Goal: Information Seeking & Learning: Learn about a topic

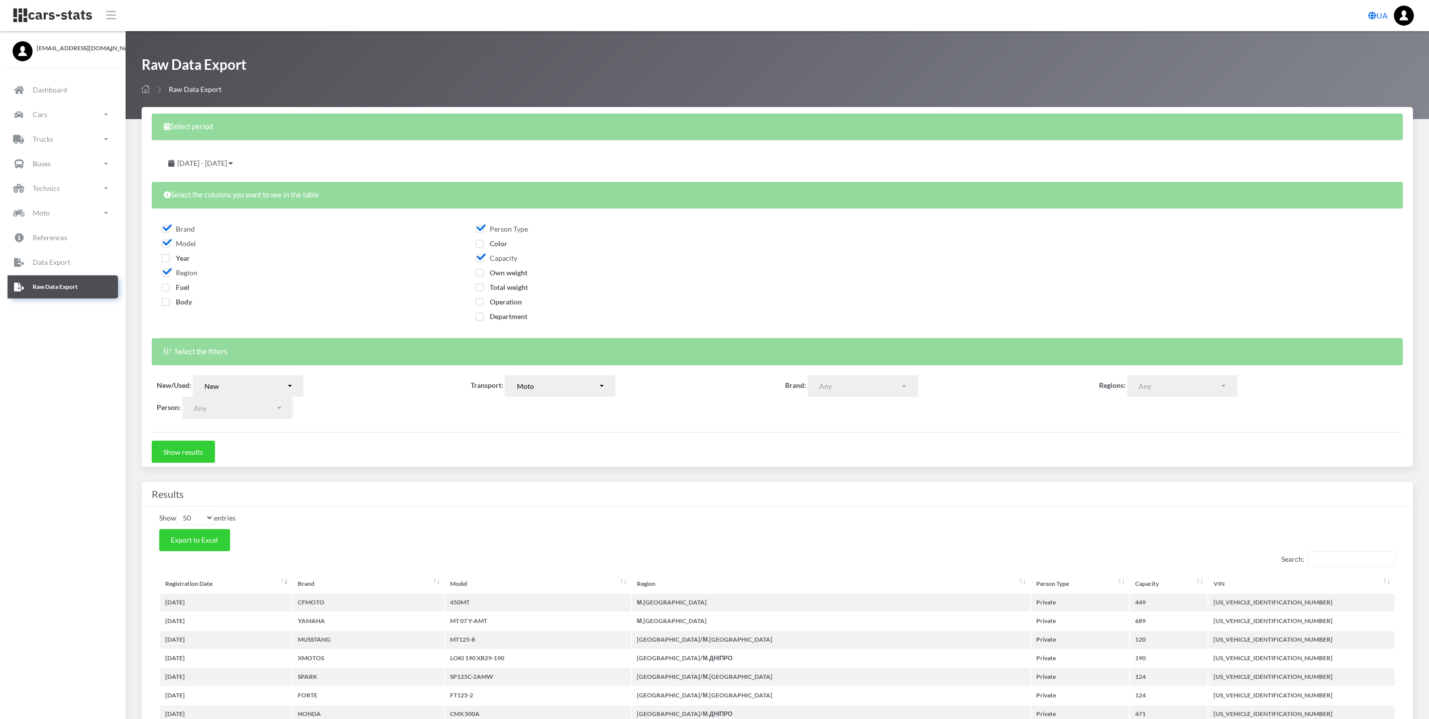
select select
select select "50"
click at [72, 109] on link "Cars" at bounding box center [63, 114] width 110 height 23
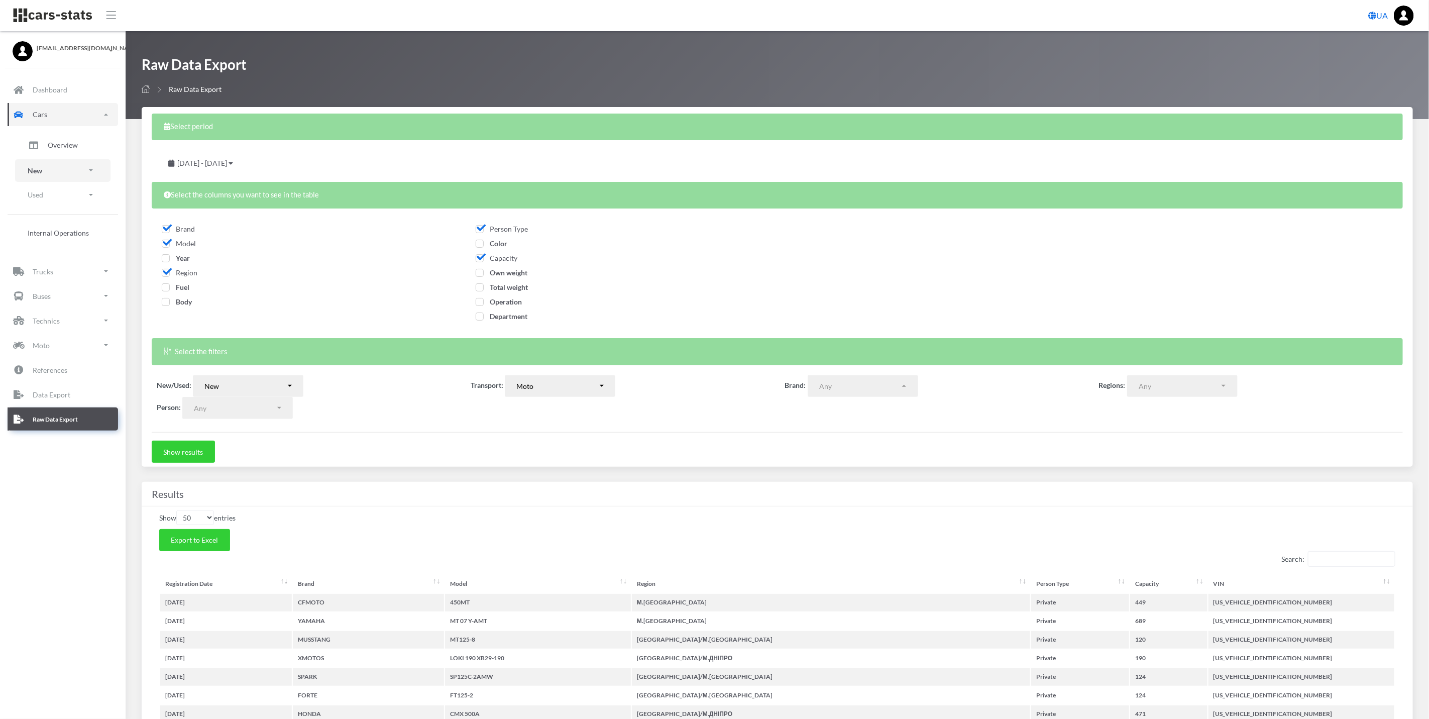
click at [67, 169] on link "New" at bounding box center [62, 170] width 95 height 23
click at [65, 194] on span "Brands" at bounding box center [59, 198] width 22 height 11
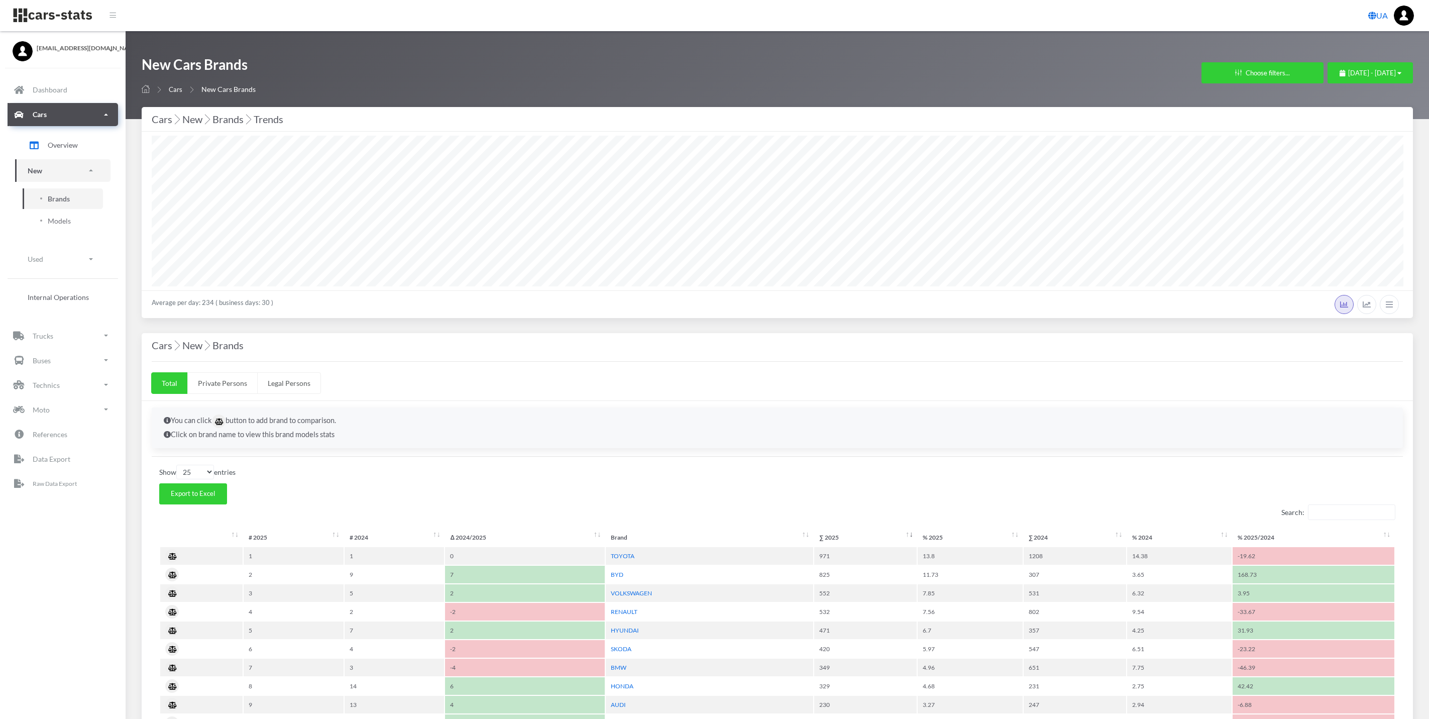
select select
select select "25"
click at [1220, 72] on button "Choose filters..." at bounding box center [1262, 72] width 122 height 21
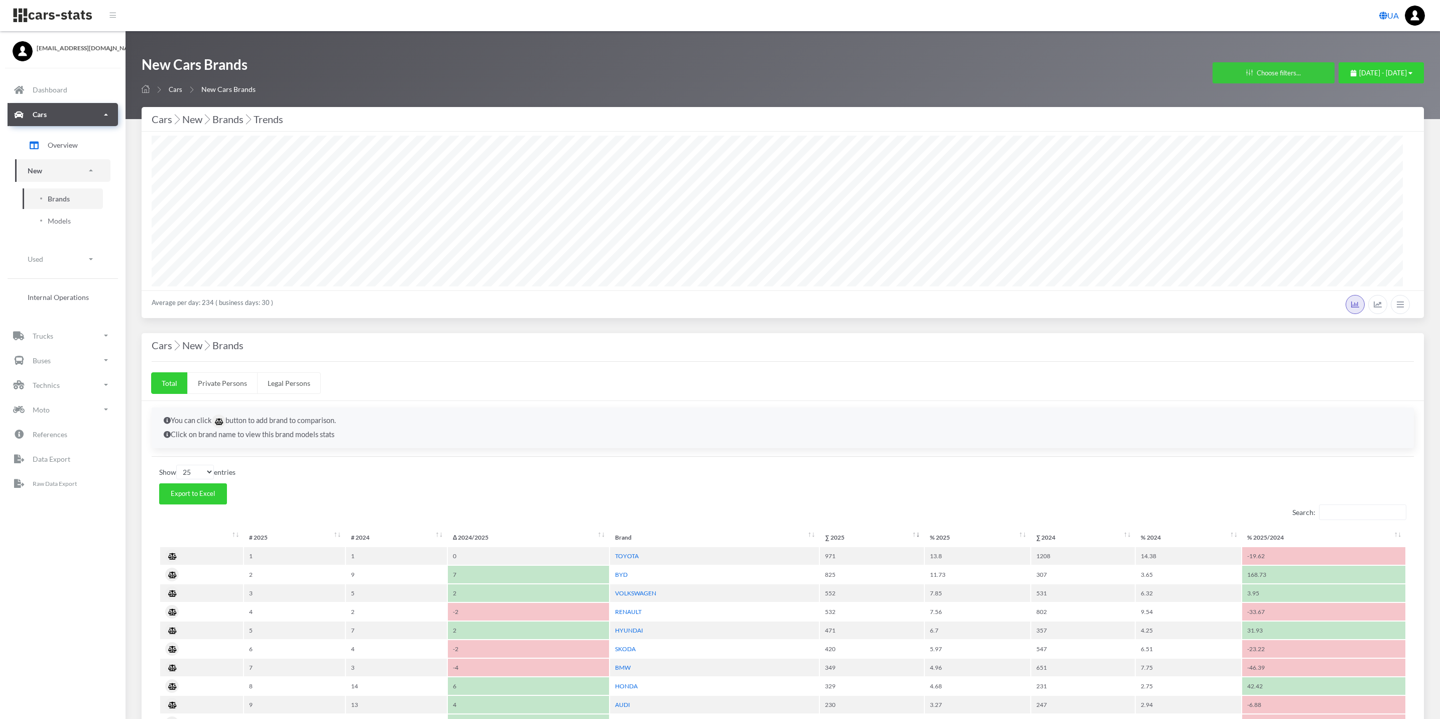
scroll to position [151, 1250]
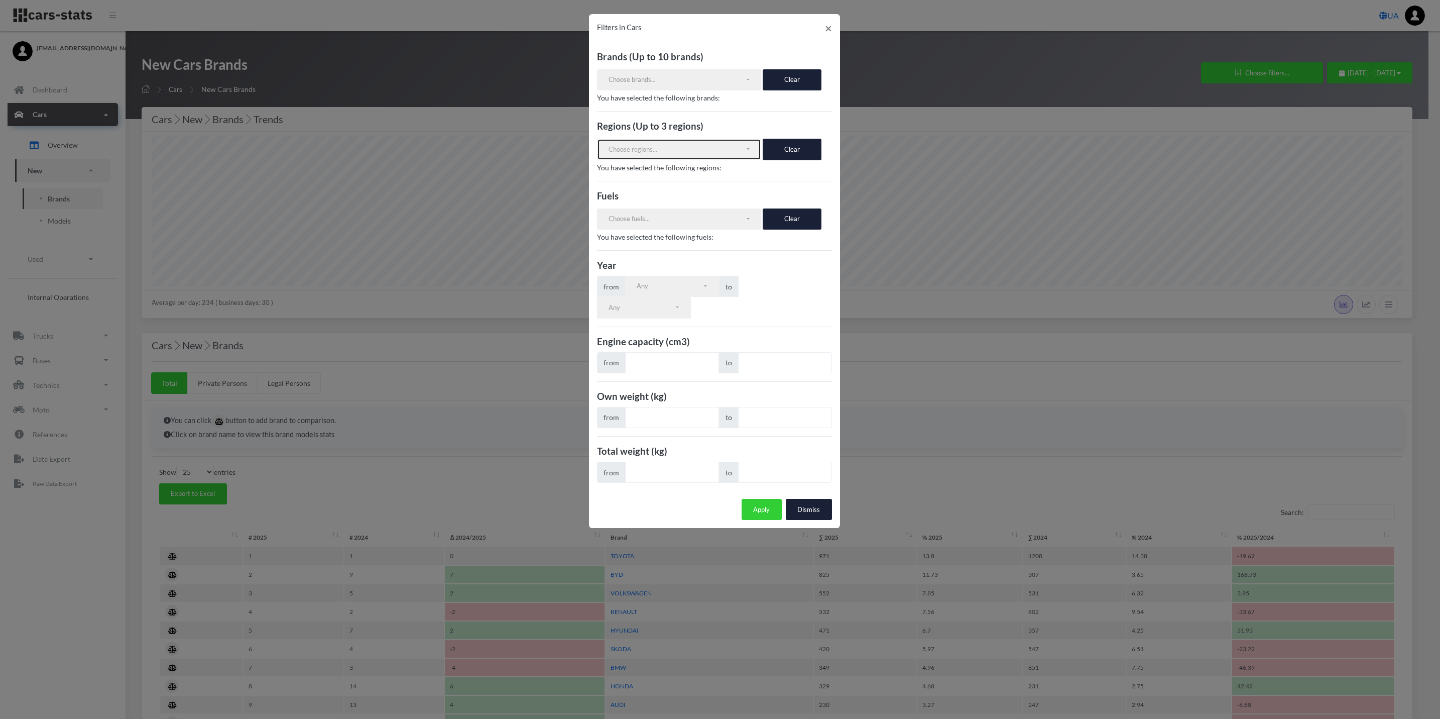
click at [732, 149] on div "Choose regions..." at bounding box center [677, 150] width 137 height 10
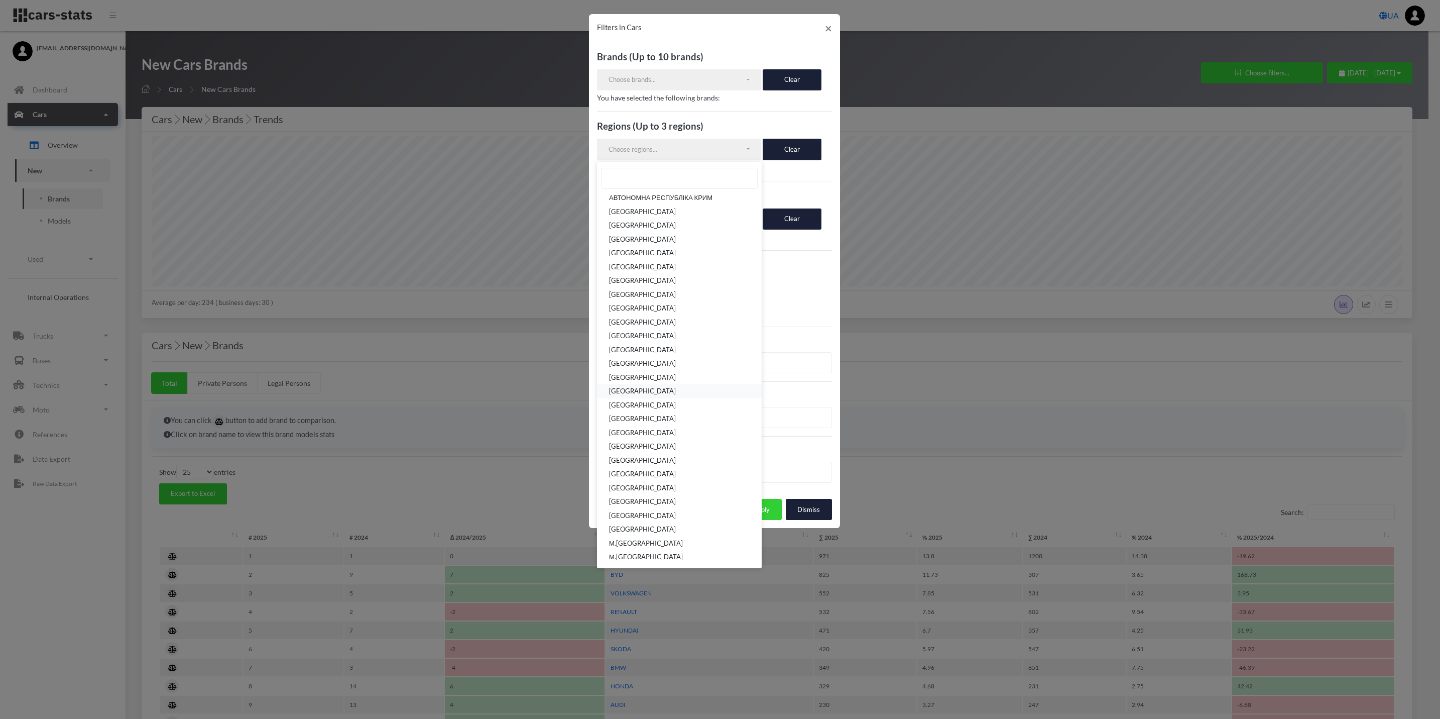
click at [668, 394] on span "ОДЕСЬКА ОБЛАСТЬ" at bounding box center [642, 392] width 67 height 10
select select "UA-51"
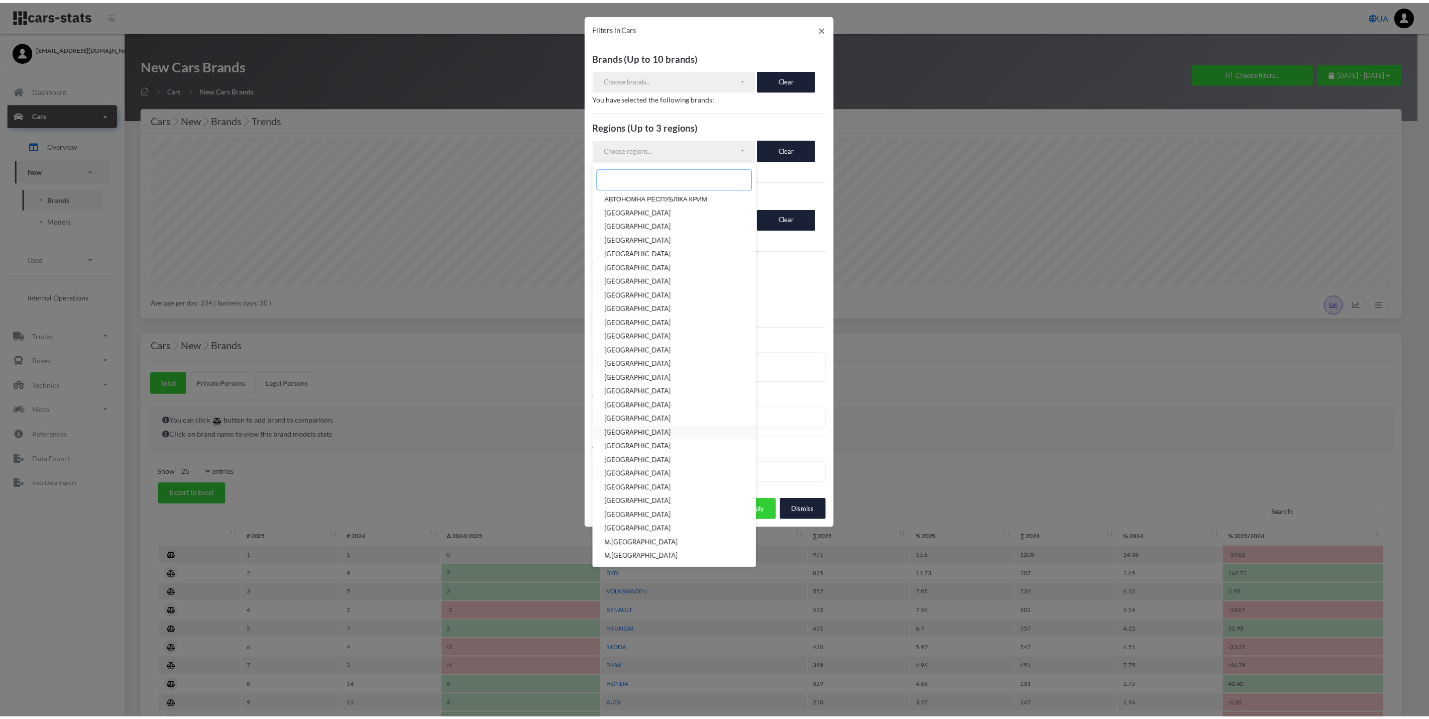
scroll to position [98, 0]
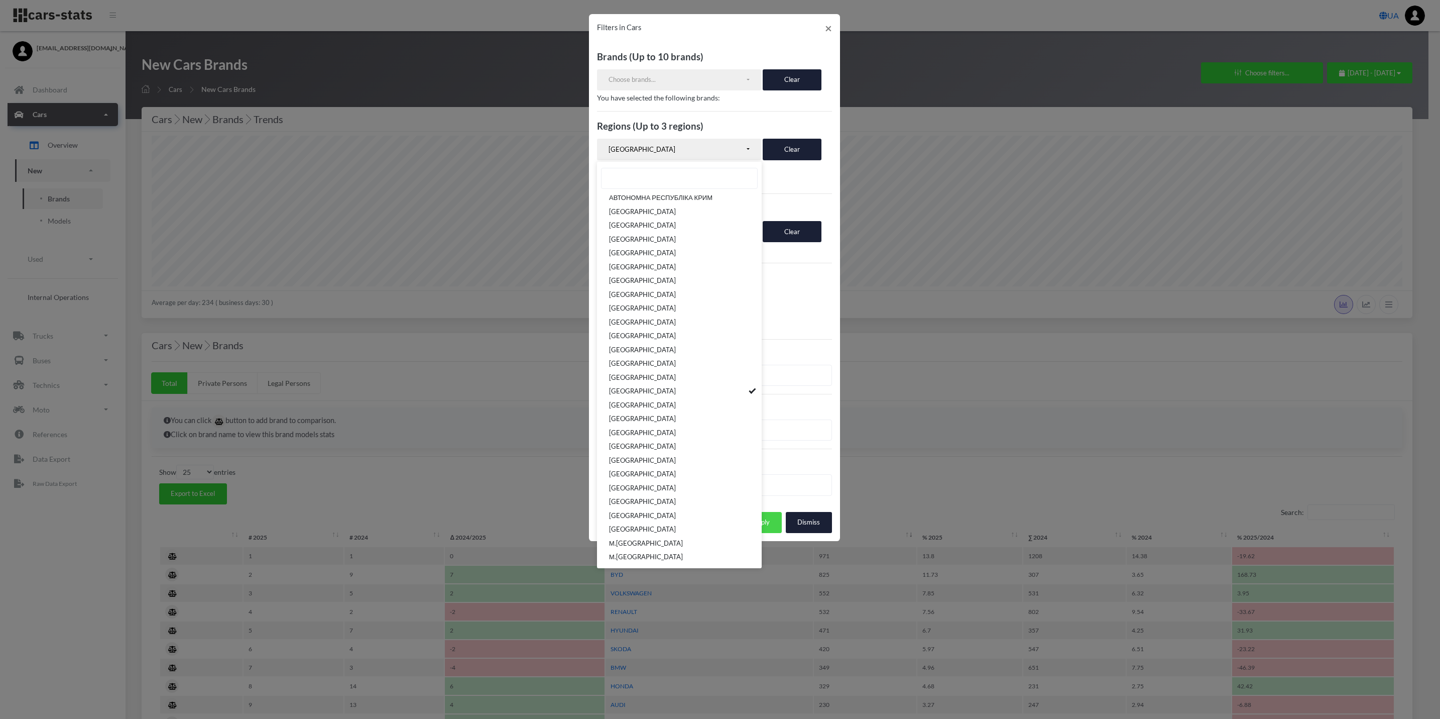
click at [775, 523] on button "Apply" at bounding box center [762, 522] width 40 height 21
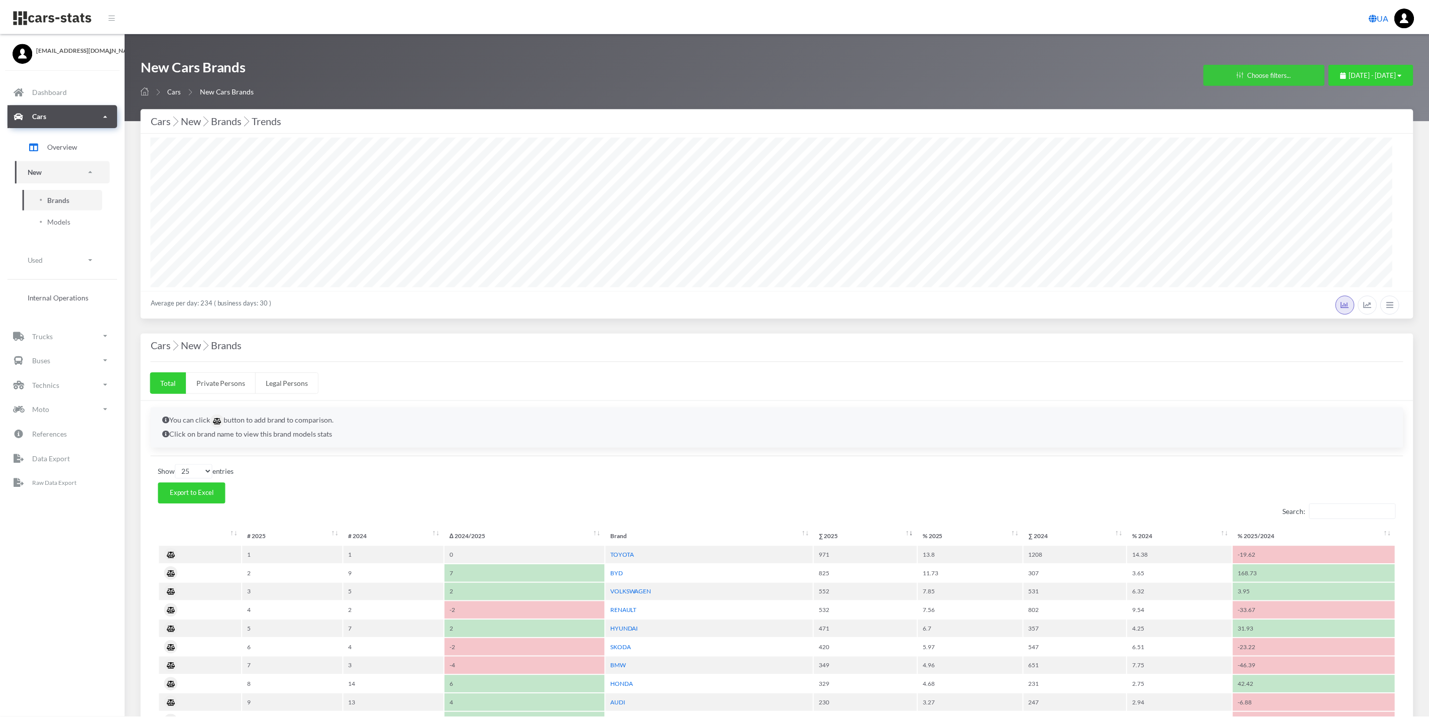
scroll to position [151, 1251]
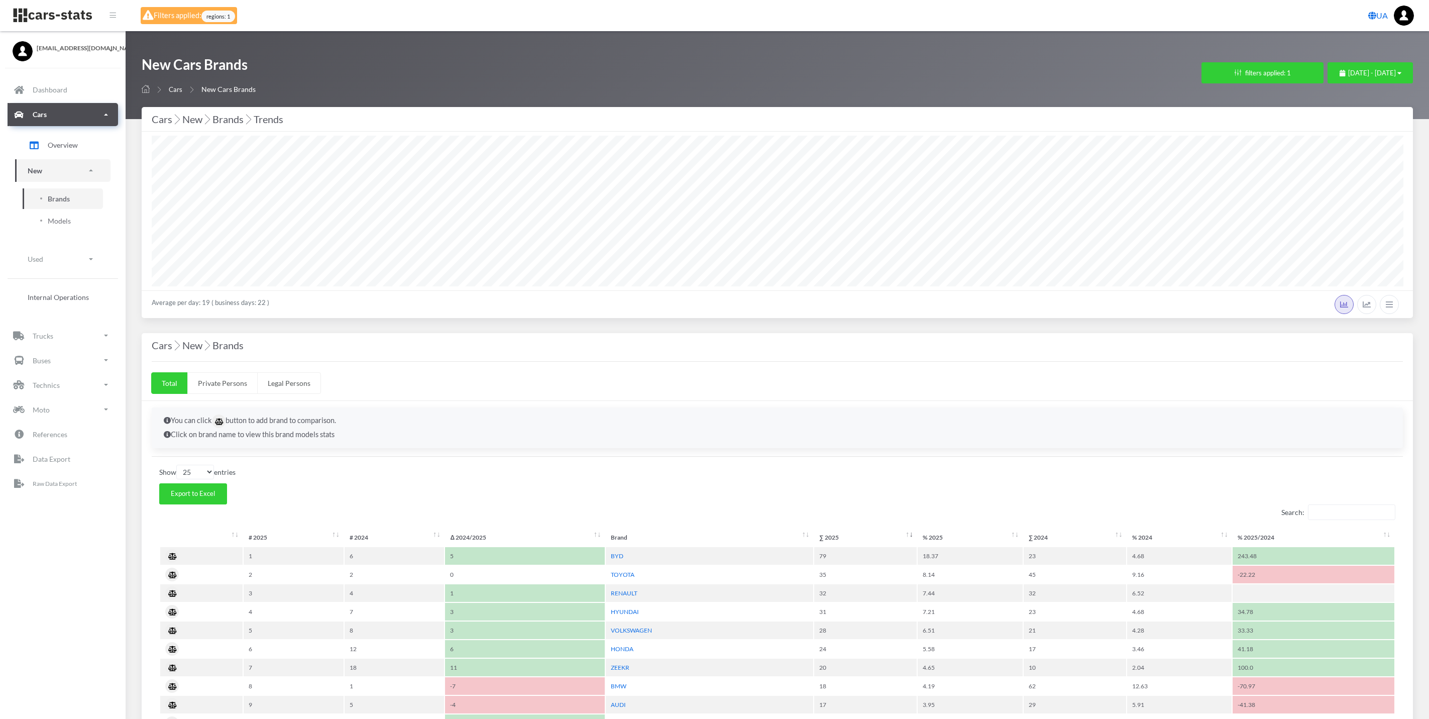
select select "25"
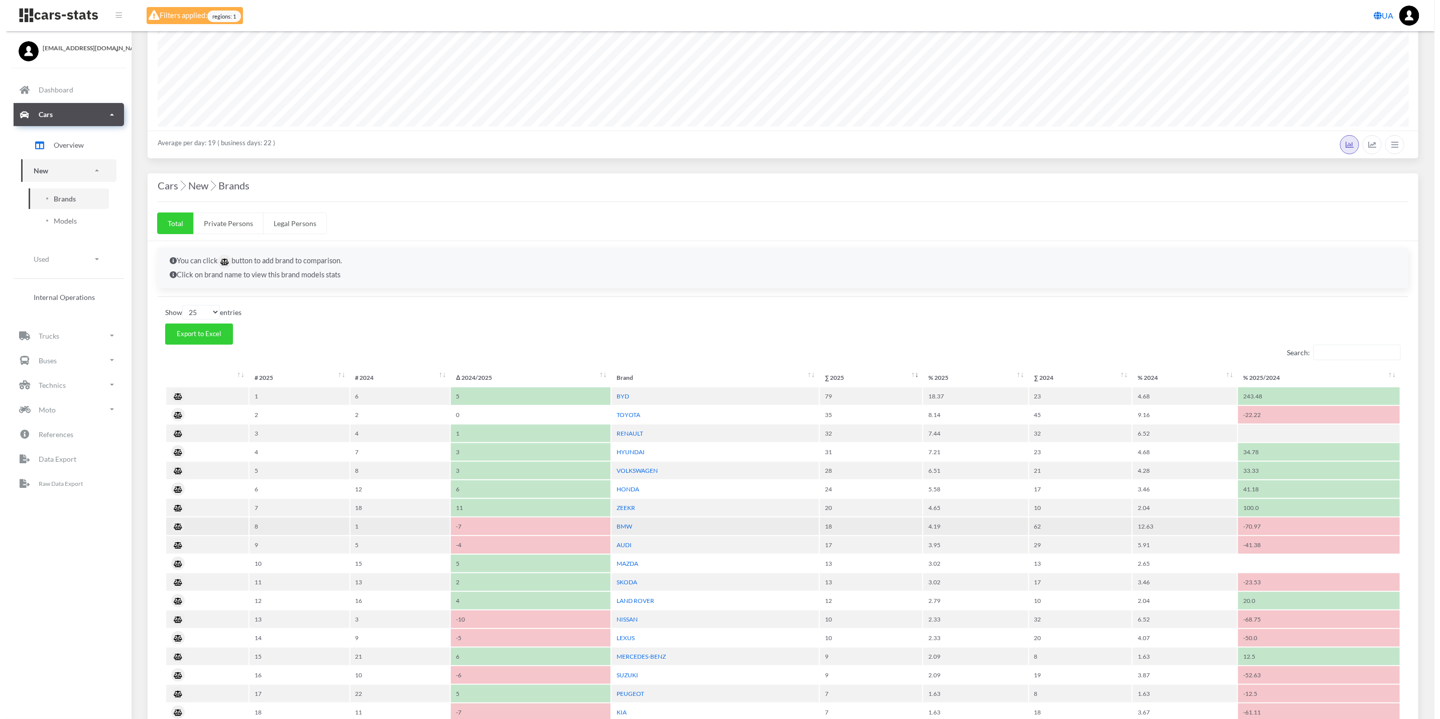
scroll to position [151, 0]
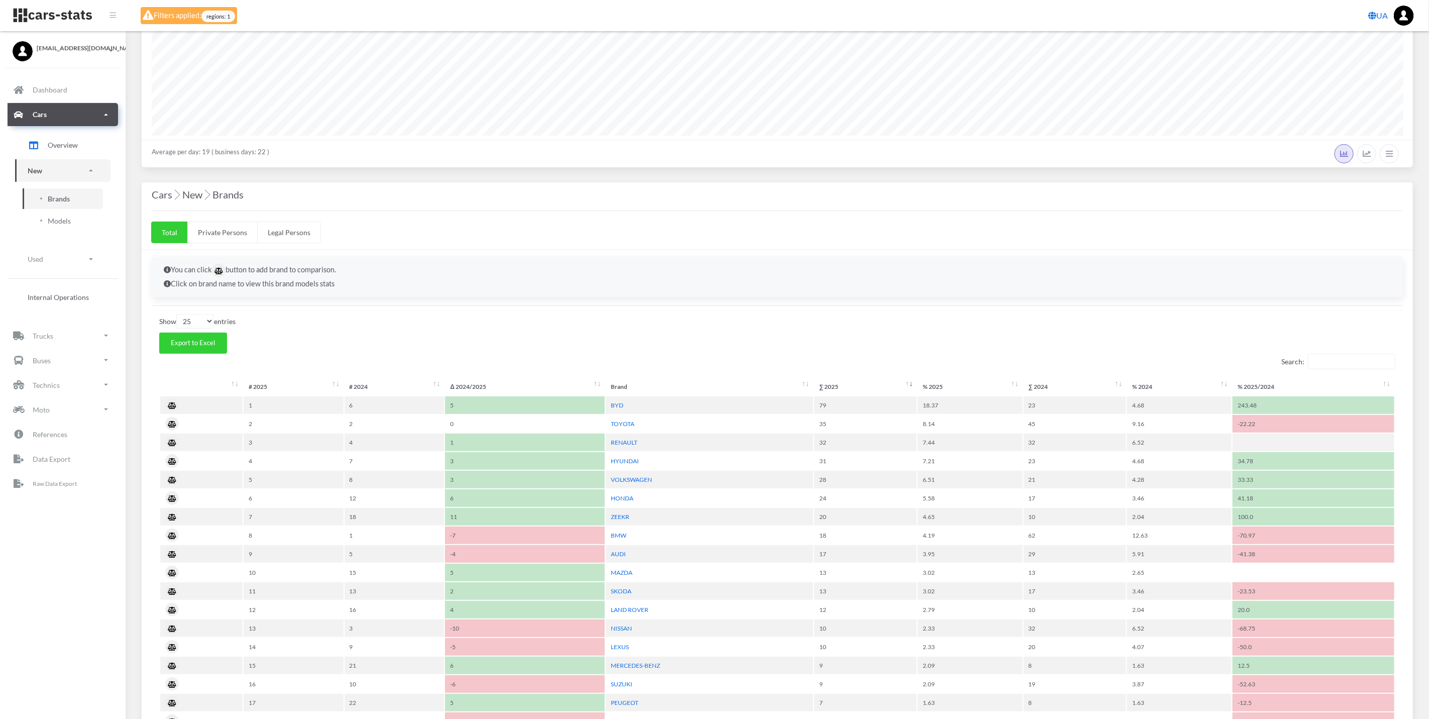
click at [211, 14] on span "regions: 1" at bounding box center [218, 17] width 34 height 12
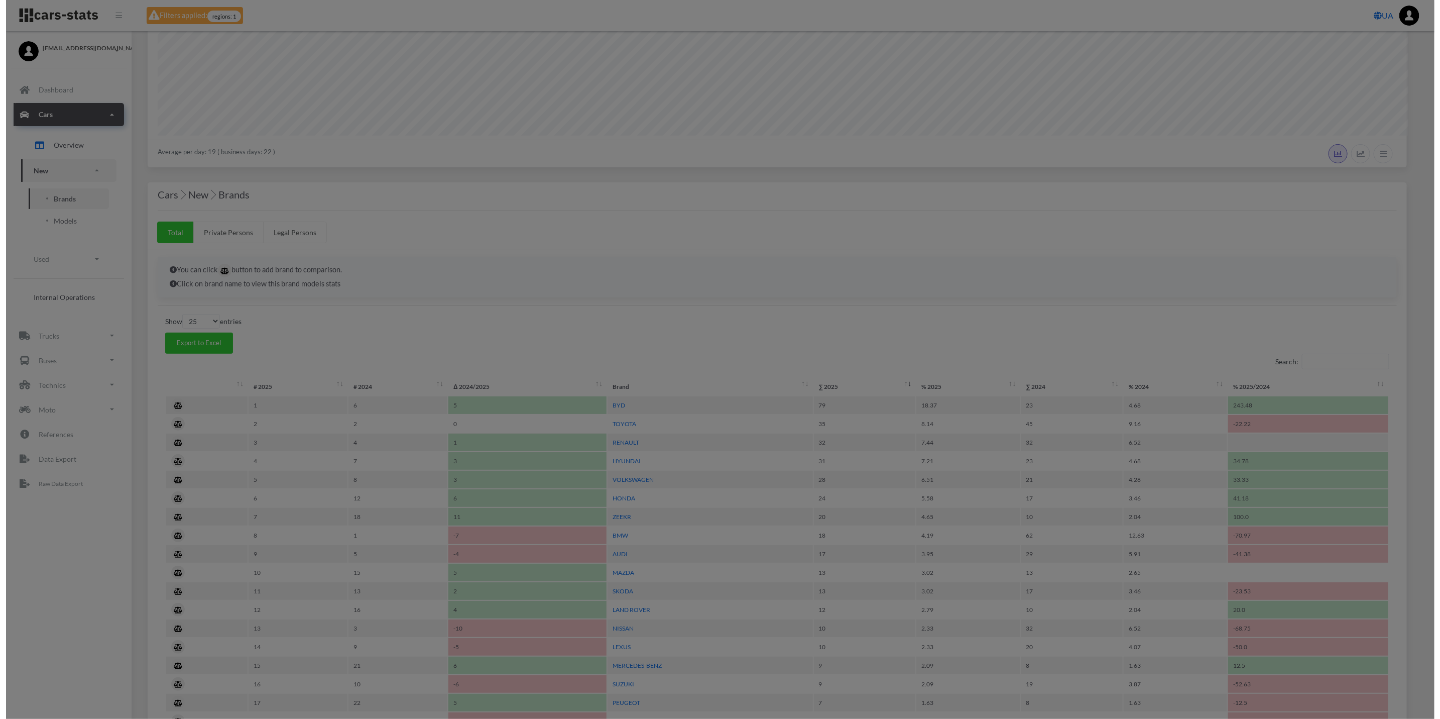
scroll to position [151, 1250]
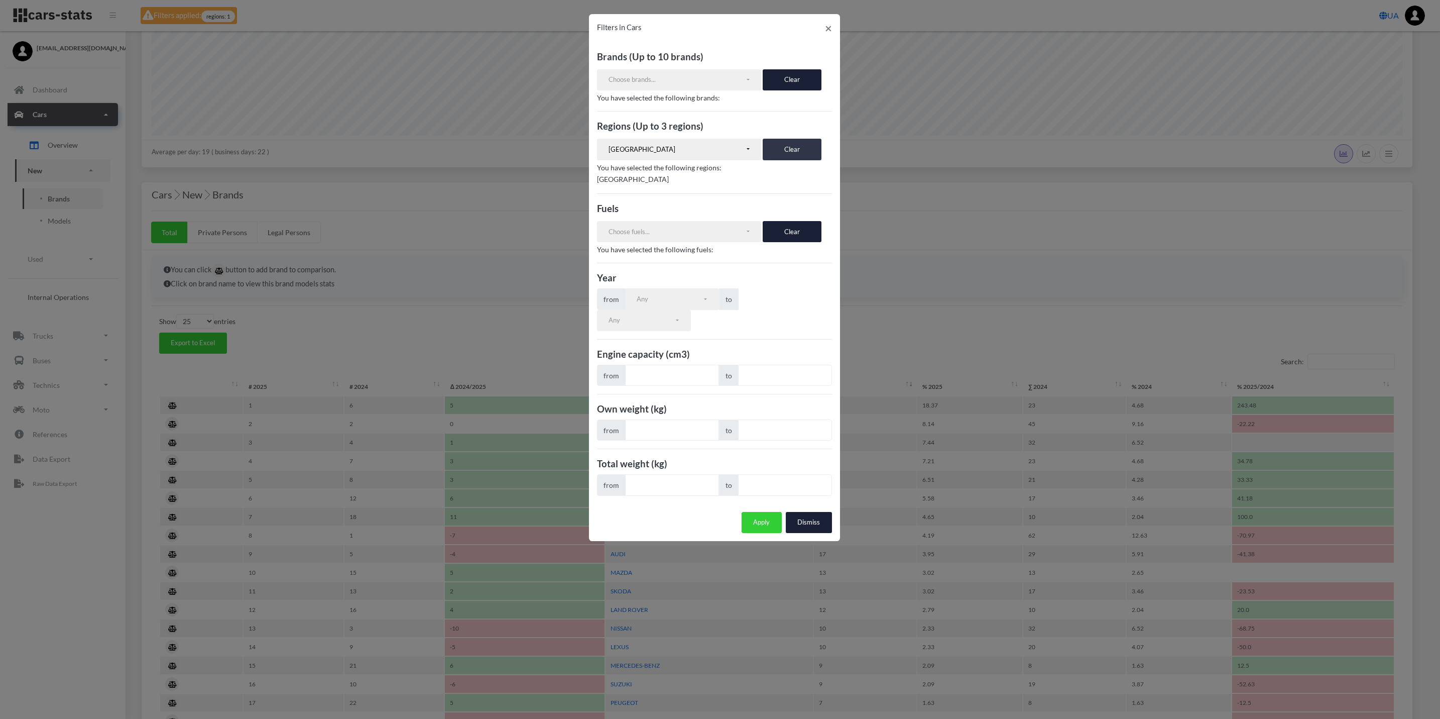
click at [795, 158] on button "Clear" at bounding box center [792, 149] width 59 height 21
select select
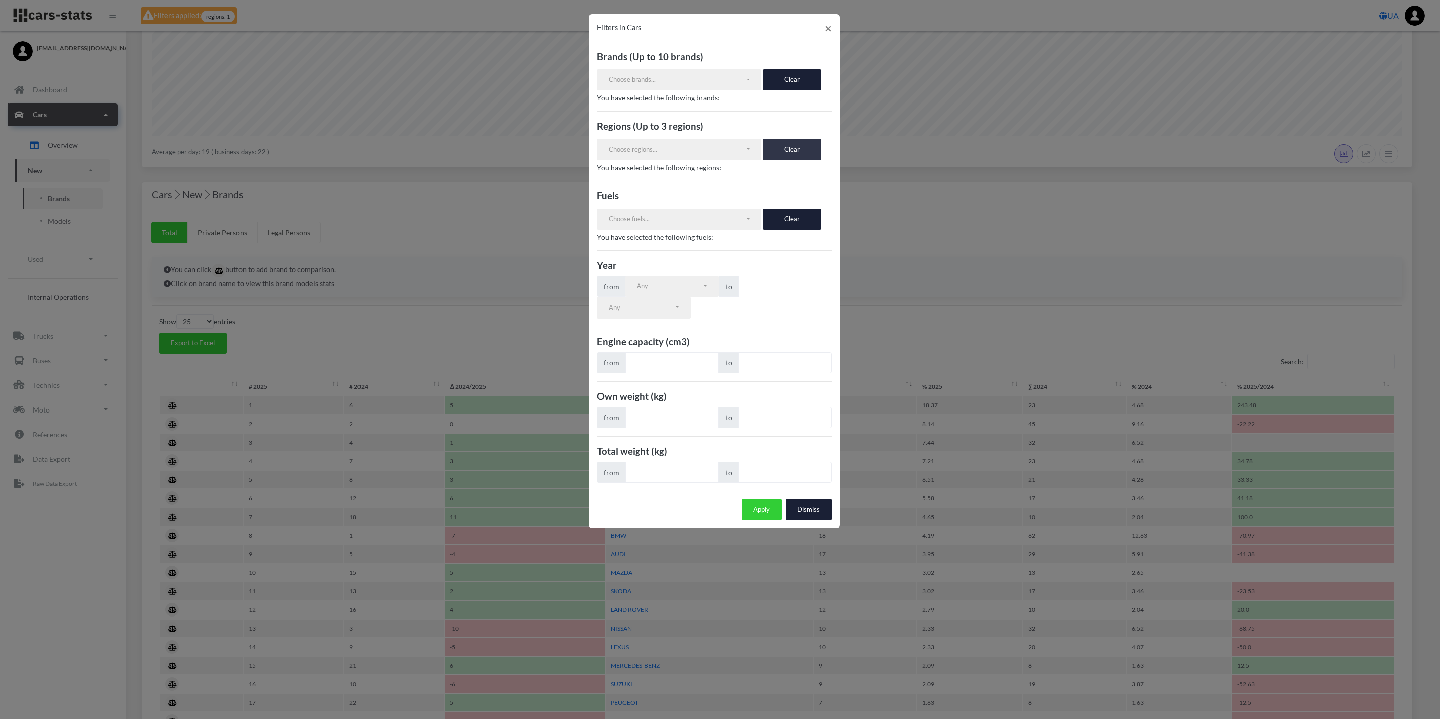
scroll to position [98, 0]
click at [752, 148] on button "Choose regions..." at bounding box center [679, 149] width 165 height 21
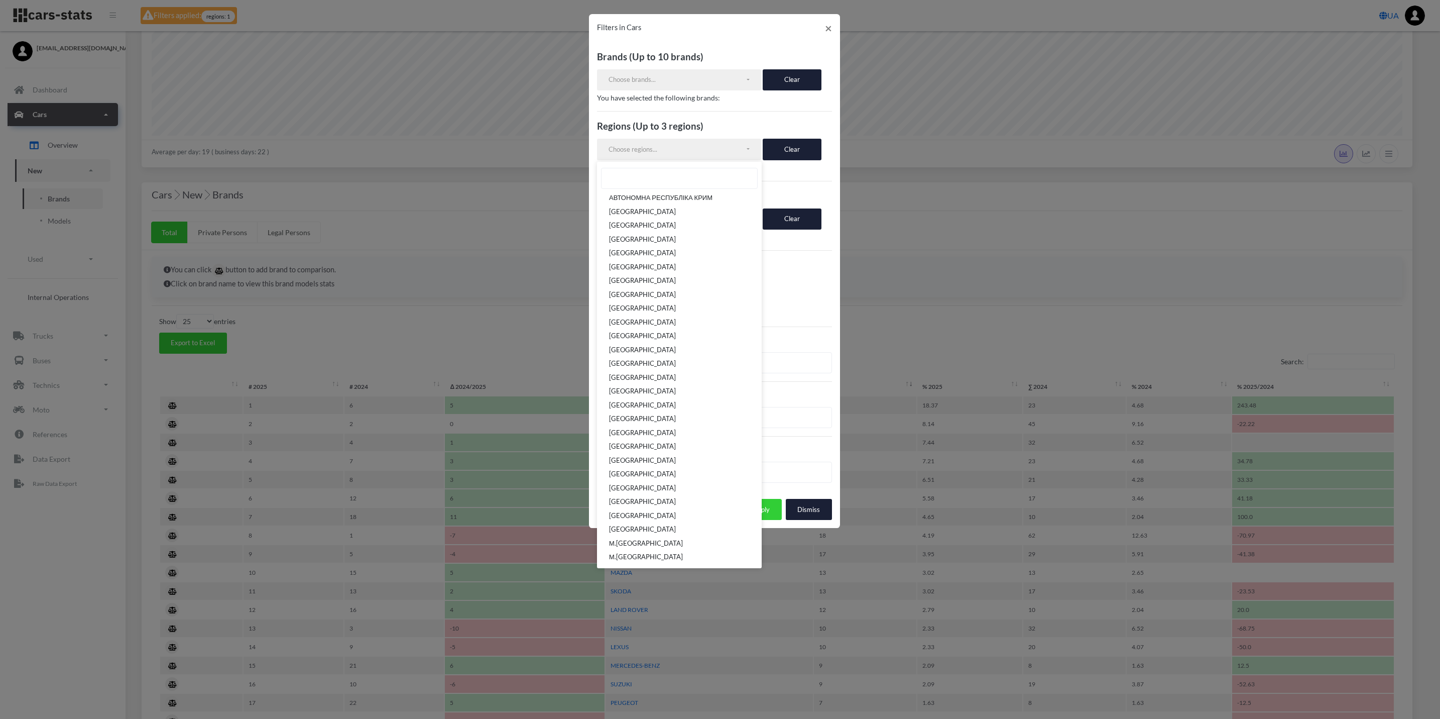
click at [821, 282] on div "from Any 2025 2024 2023 2022 2021 2020 2019 2018 2017 2016 2015 2014 2013 2012 …" at bounding box center [714, 297] width 235 height 43
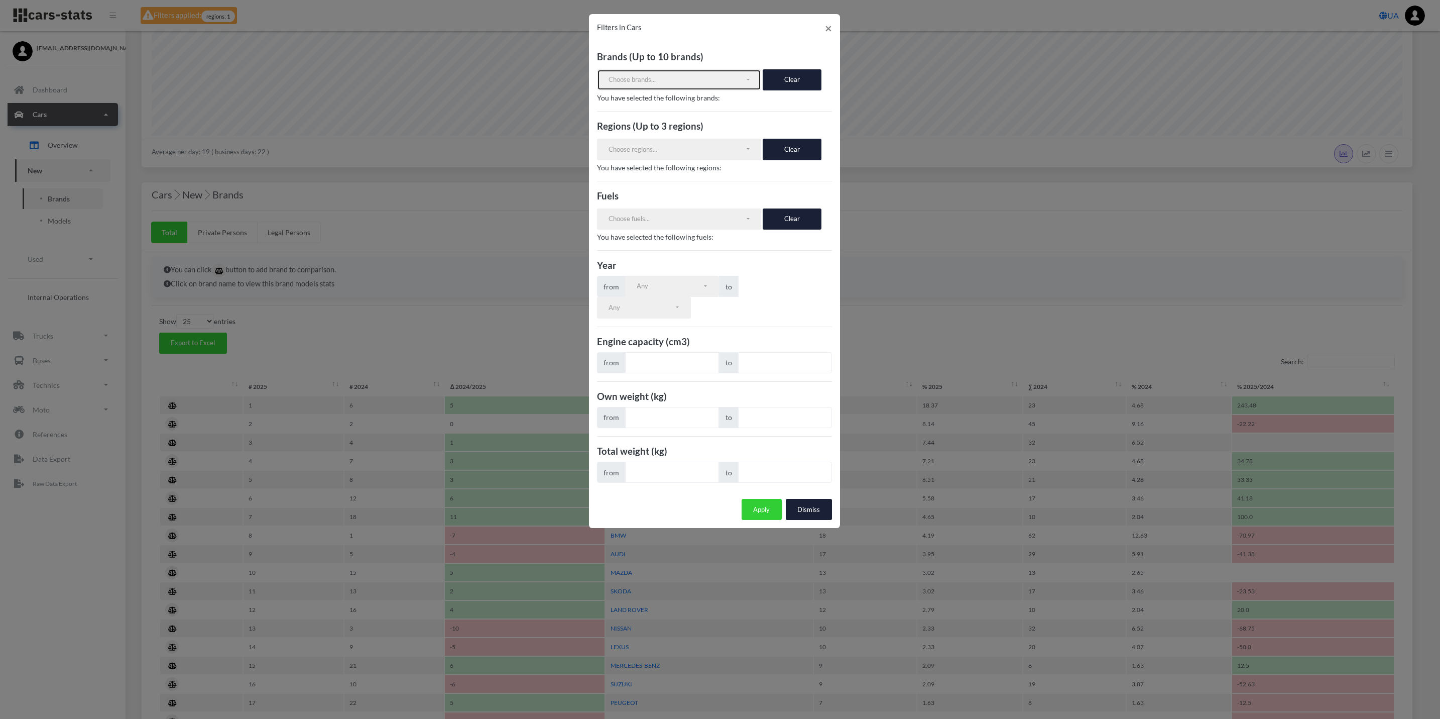
click at [728, 86] on button "Choose brands..." at bounding box center [679, 79] width 165 height 21
type input "byd"
click at [707, 124] on link "BYD" at bounding box center [679, 129] width 165 height 14
select select "BYD"
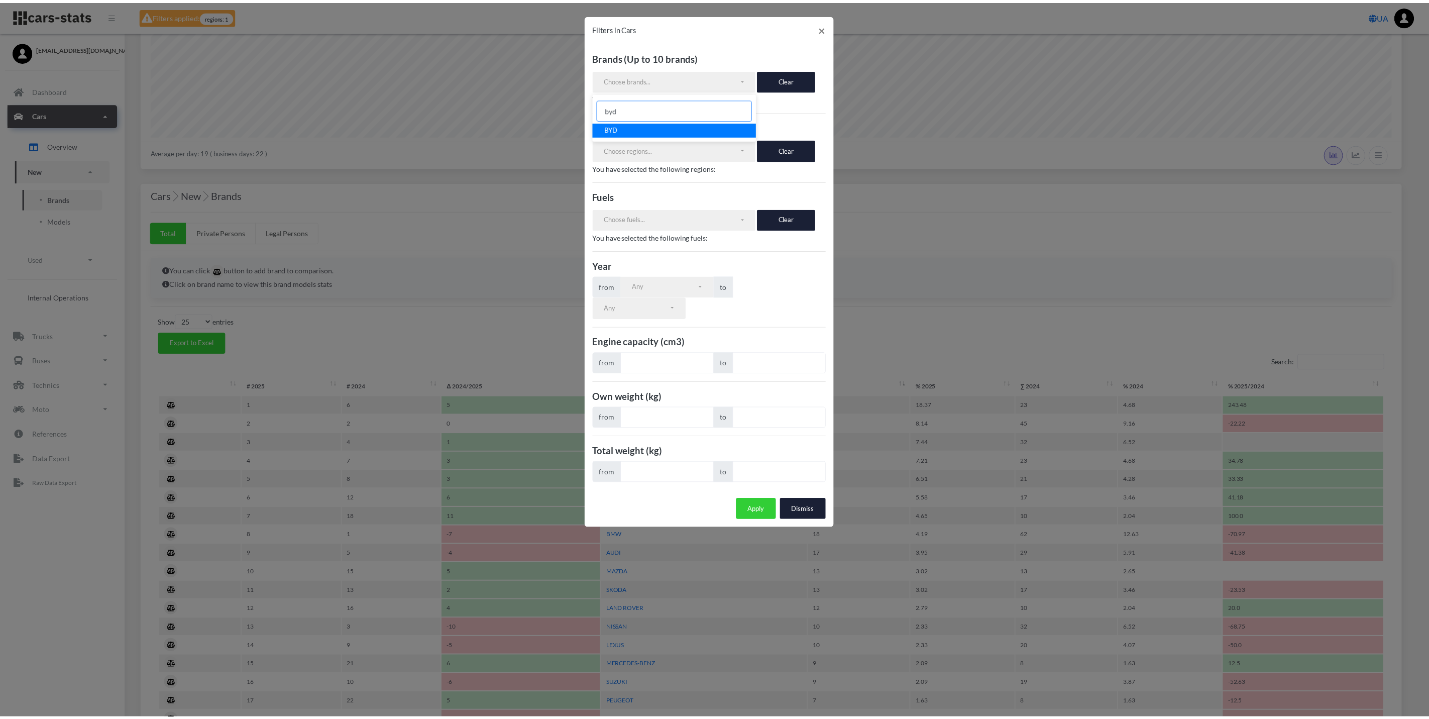
scroll to position [283, 0]
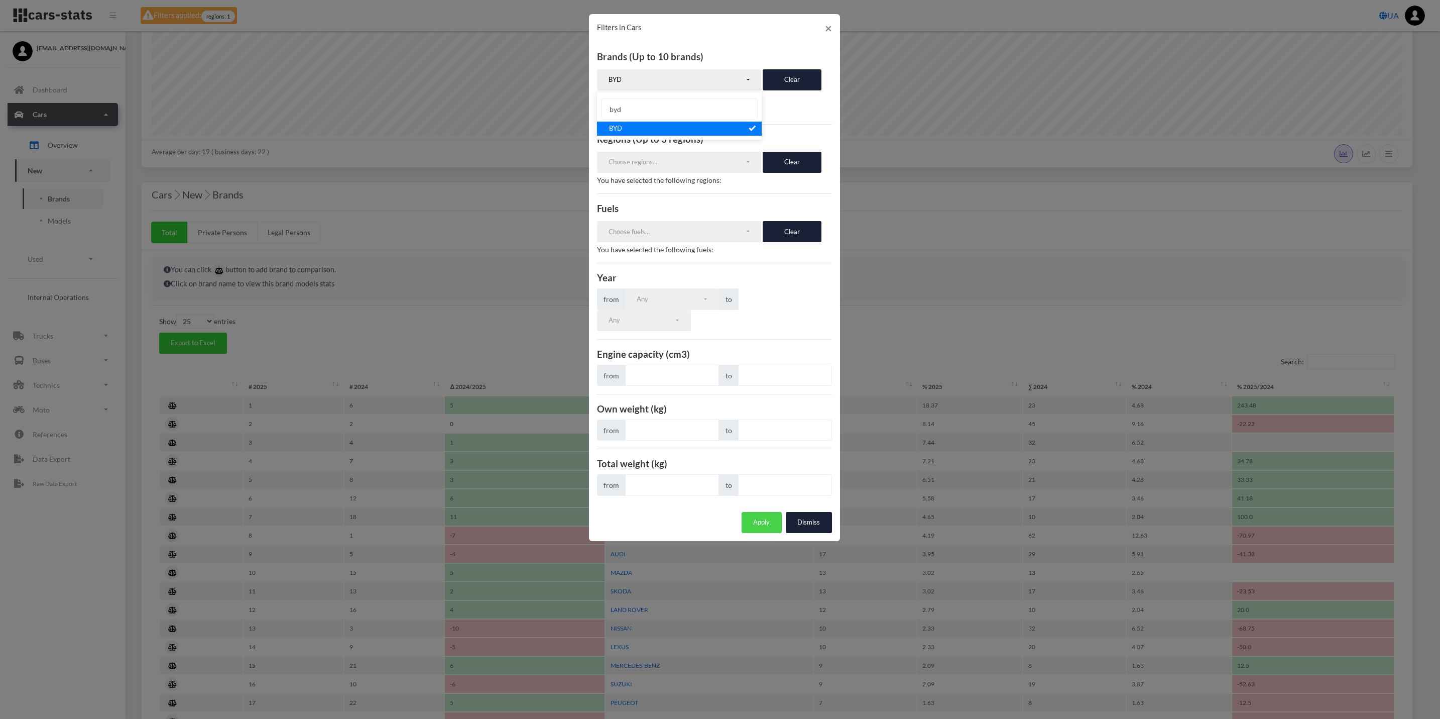
click at [768, 533] on button "Apply" at bounding box center [762, 522] width 40 height 21
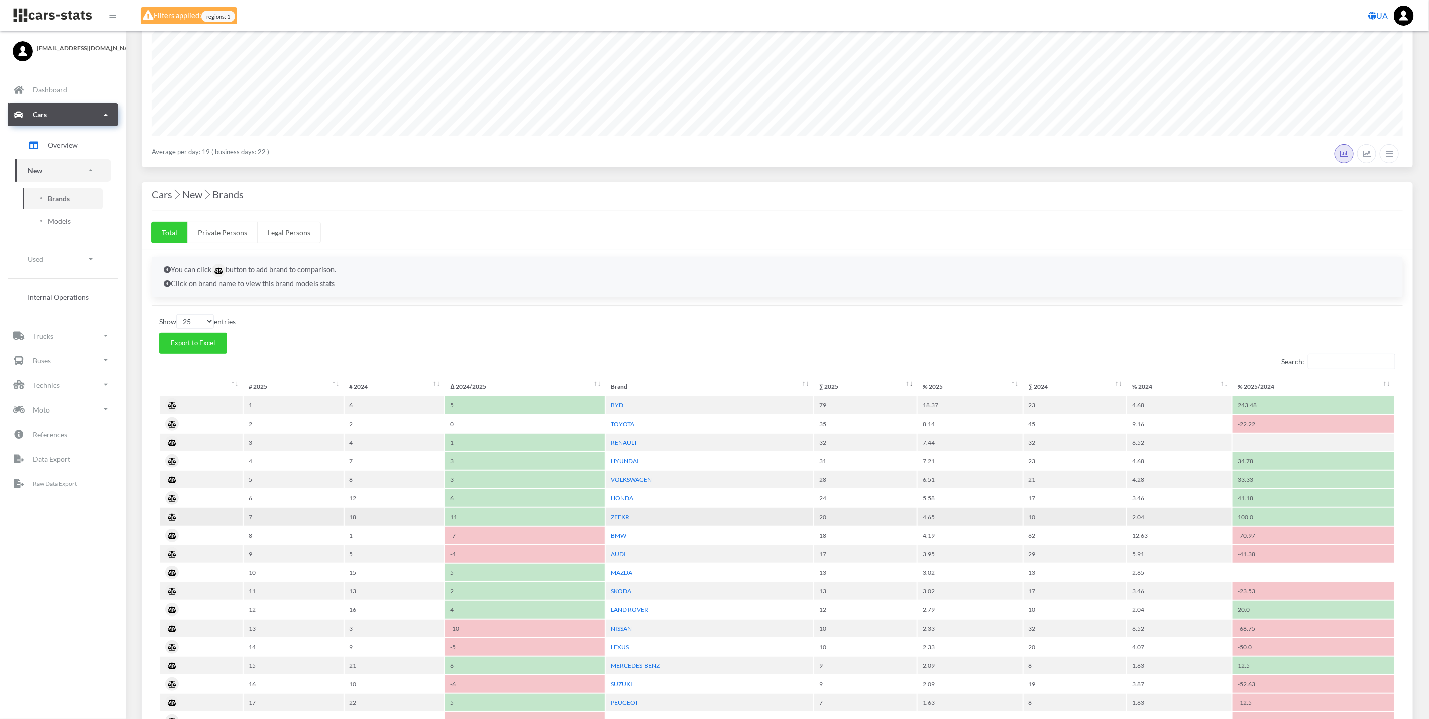
scroll to position [151, 1251]
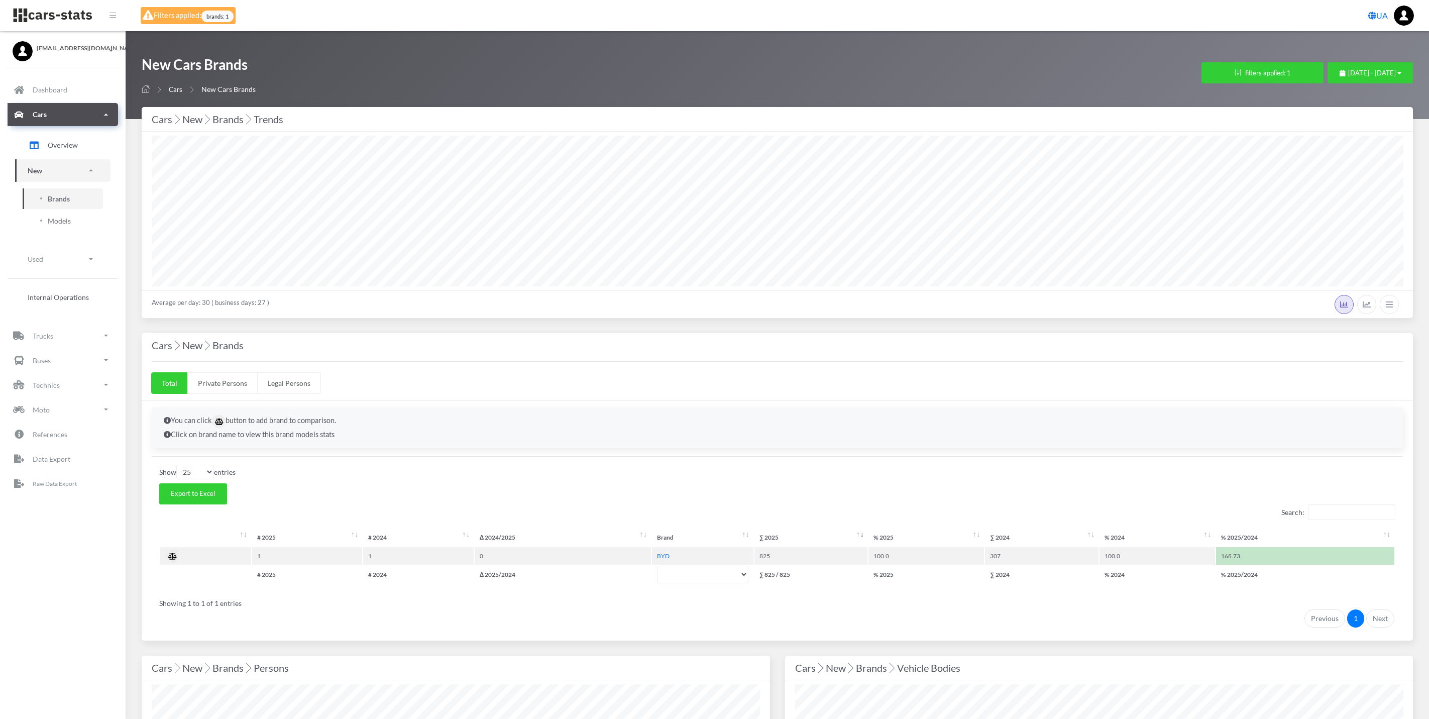
select select "25"
click at [182, 11] on div "Filters applied: brands: 1" at bounding box center [188, 15] width 95 height 17
click at [229, 17] on span "brands: 1" at bounding box center [217, 17] width 32 height 12
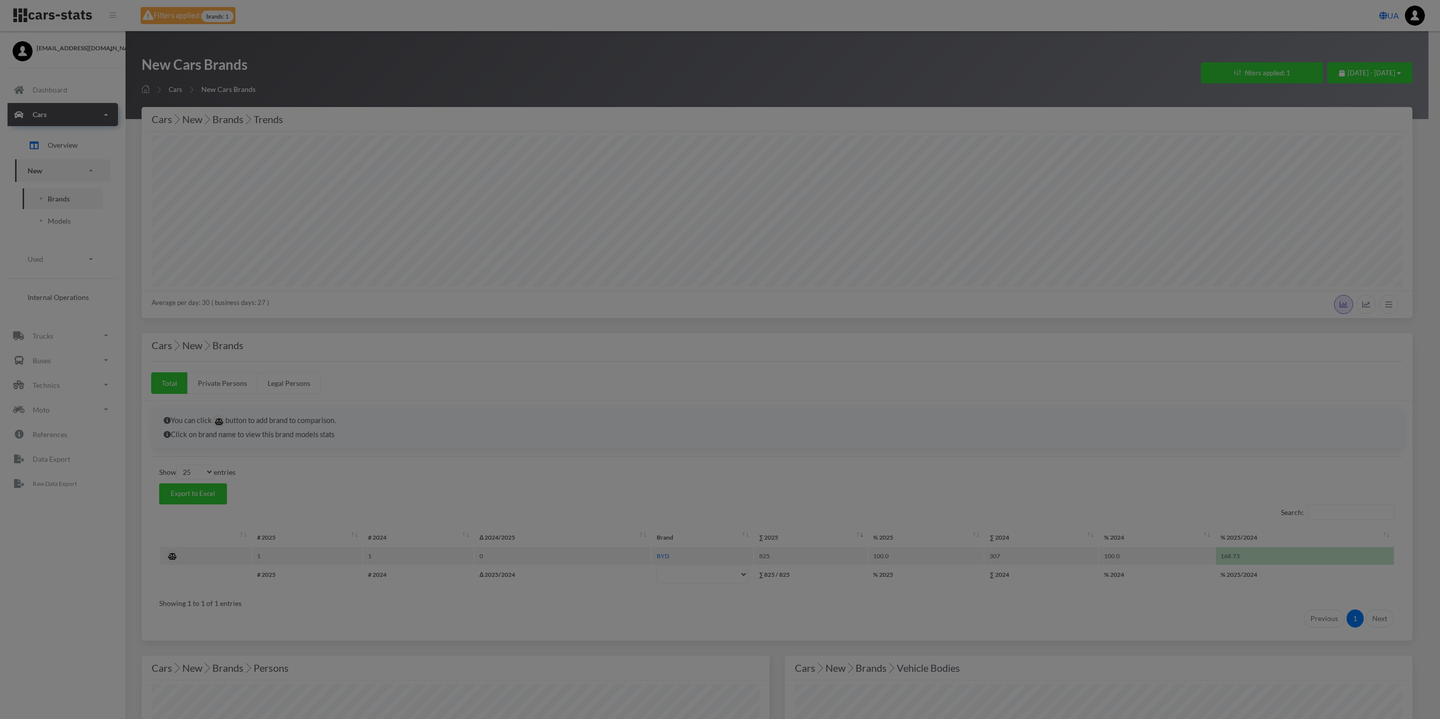
scroll to position [151, 1250]
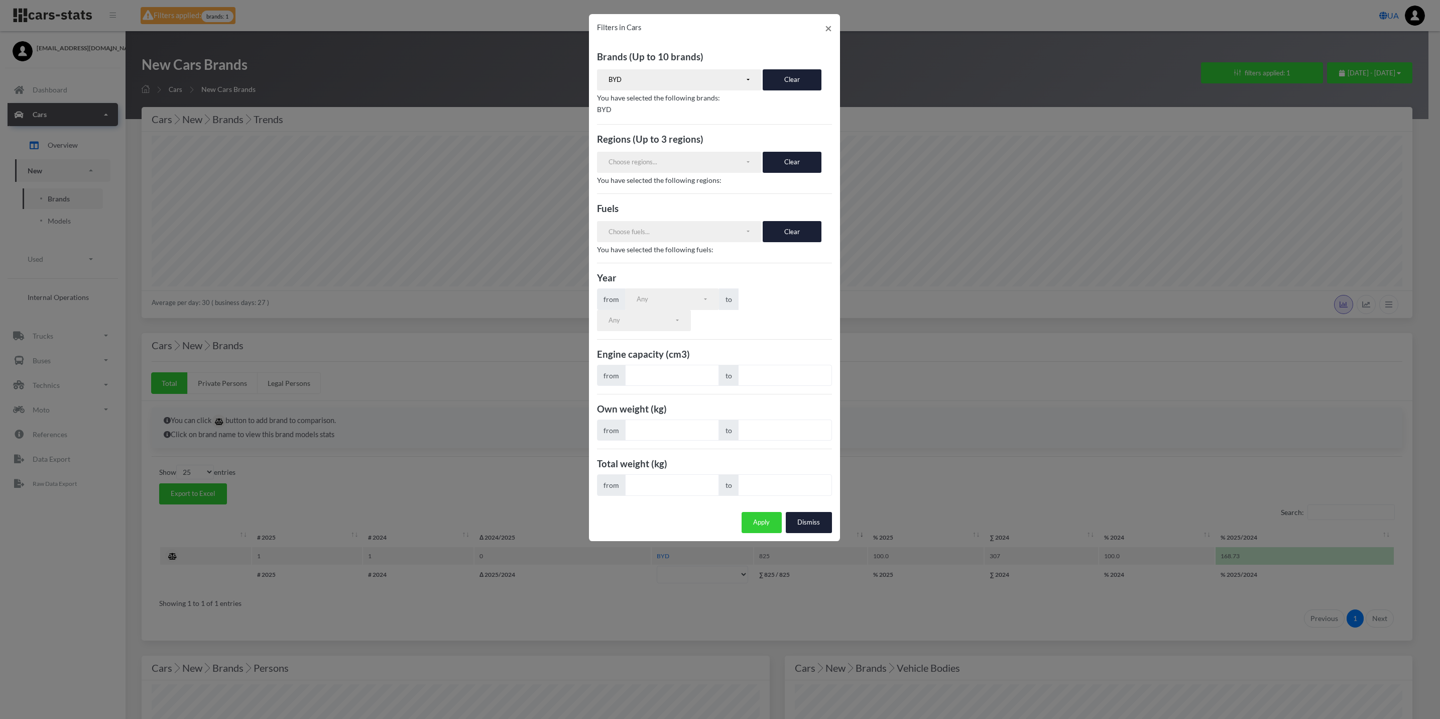
click at [801, 66] on div "Brands (Up to 10 brands) VOLKSWAGEN RENAULT SKODA FORD TOYOTA NISSAN AUDI OPEL …" at bounding box center [714, 272] width 251 height 461
click at [803, 74] on button "Clear" at bounding box center [792, 79] width 59 height 21
select select
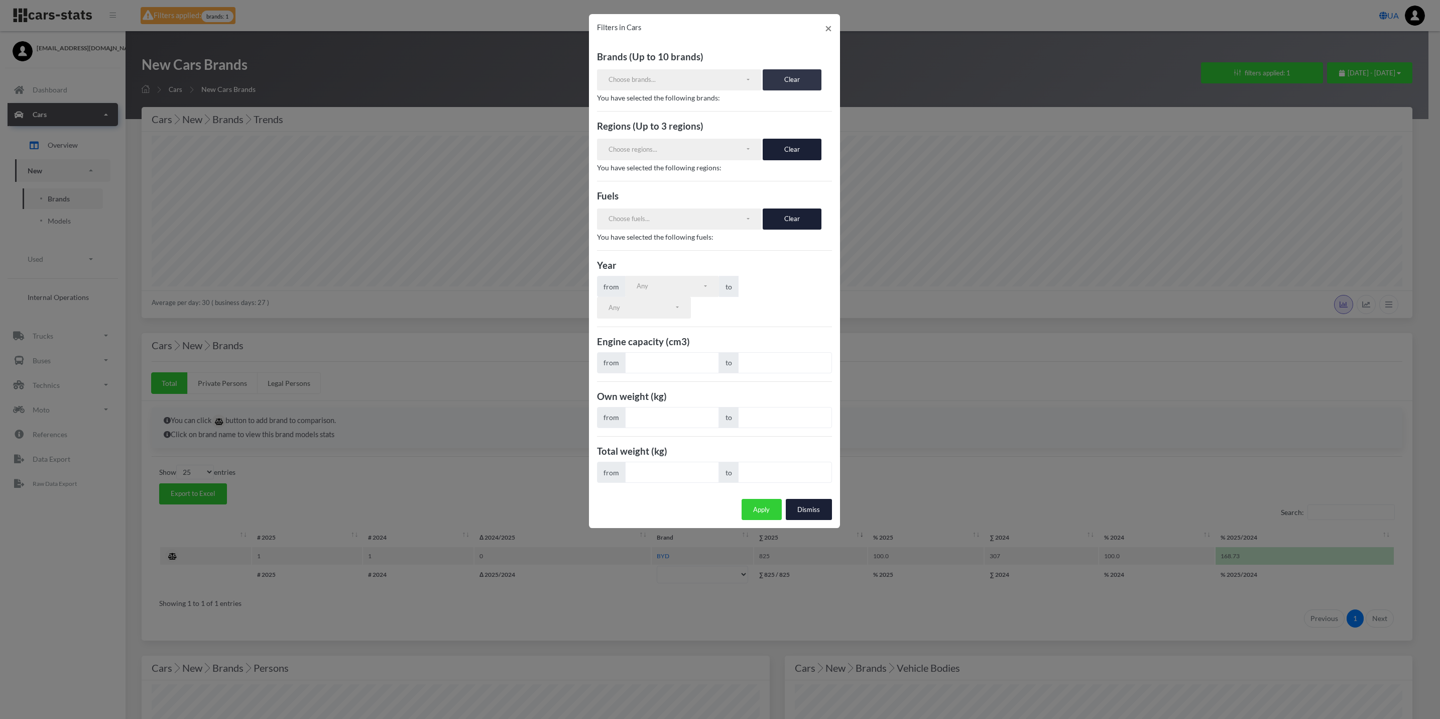
scroll to position [283, 0]
click at [752, 517] on button "Apply" at bounding box center [762, 509] width 40 height 21
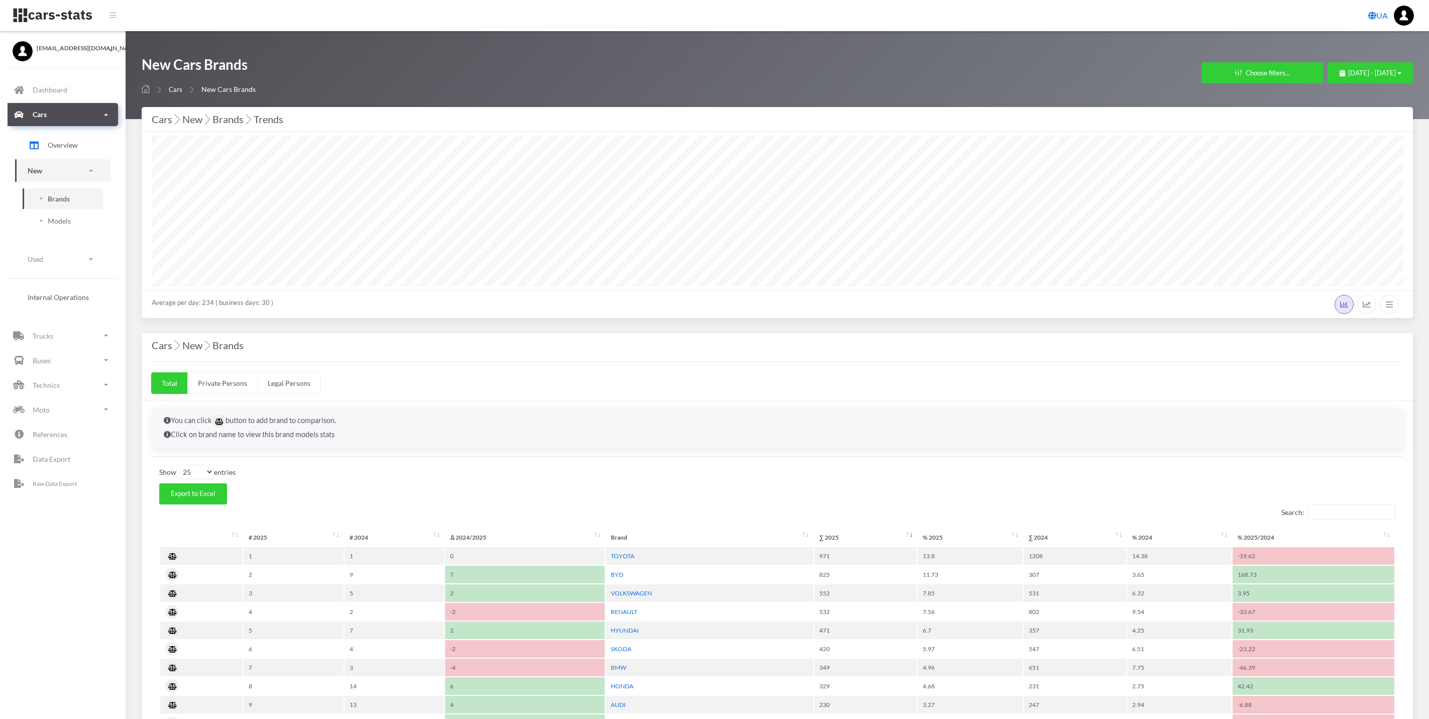
select select "25"
click at [1249, 65] on button "Choose filters..." at bounding box center [1262, 72] width 122 height 21
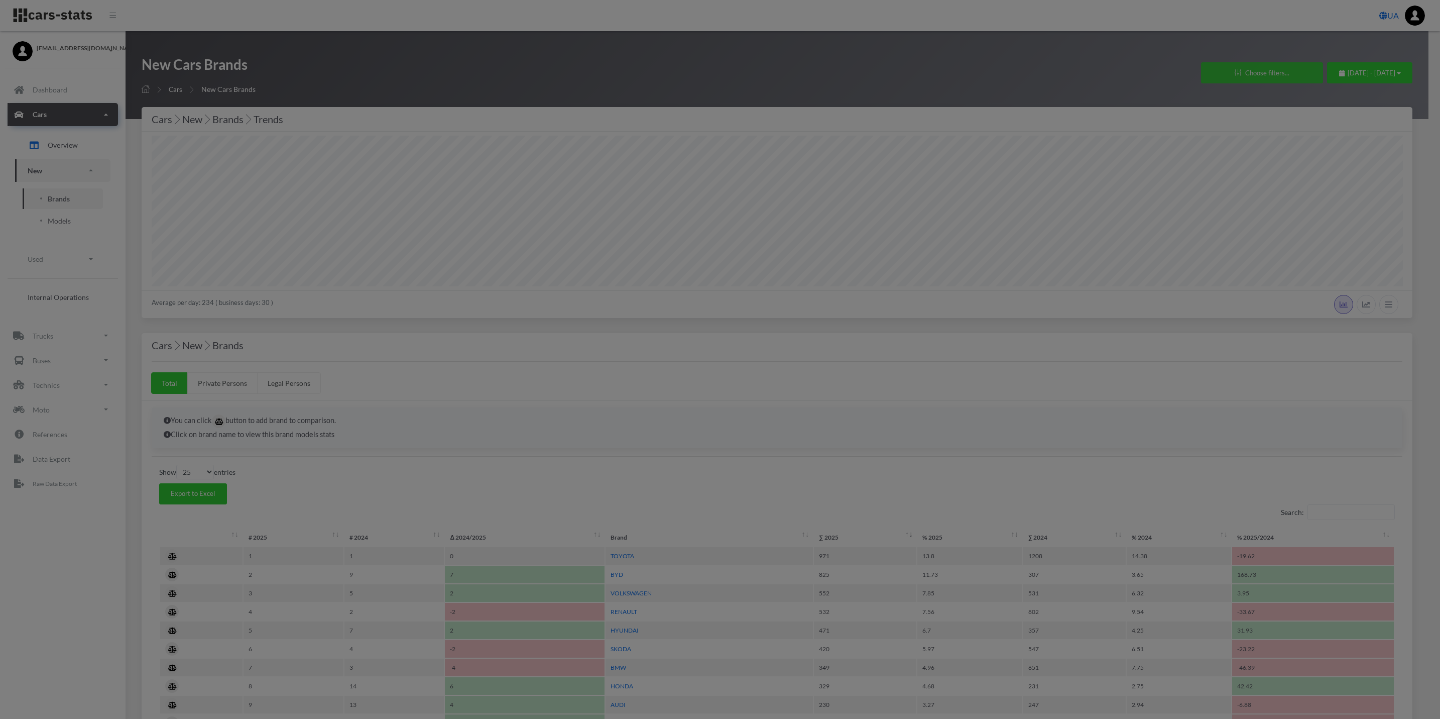
scroll to position [151, 1250]
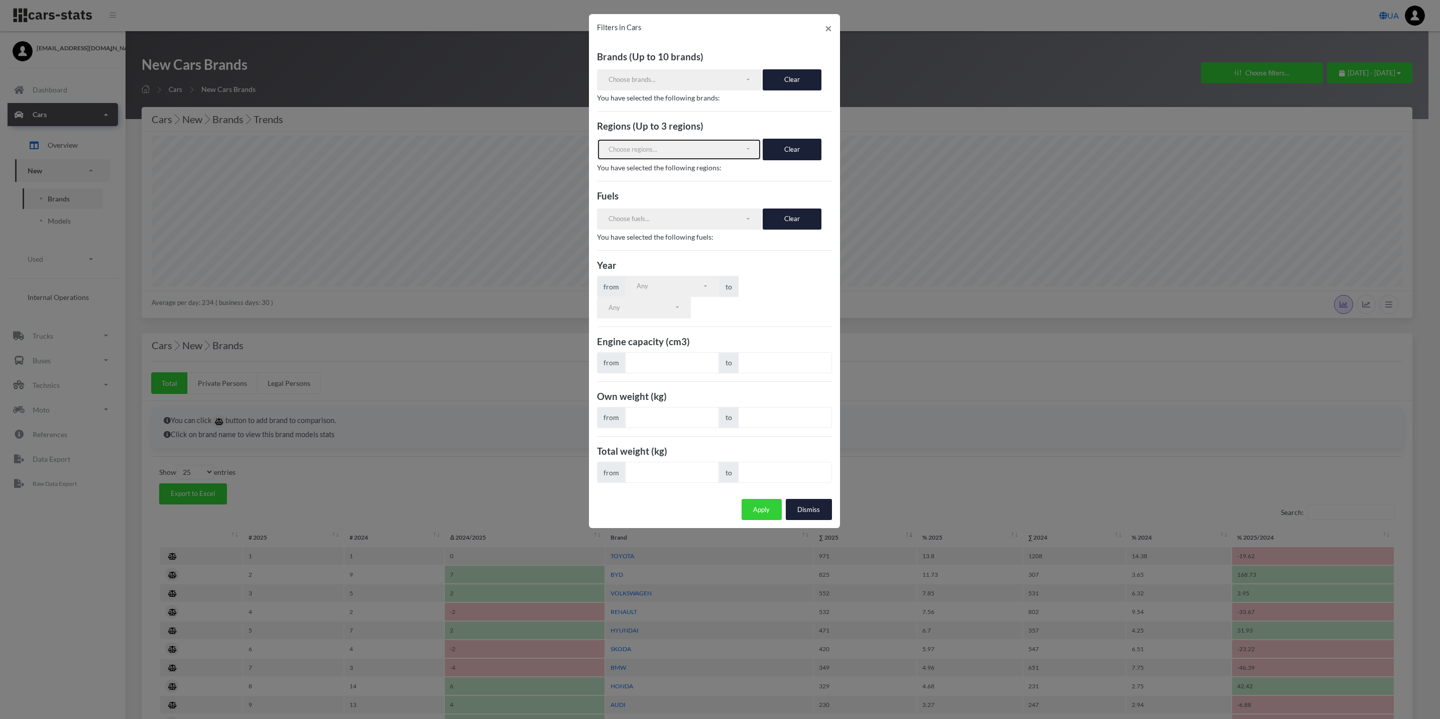
click at [731, 152] on div "Choose regions..." at bounding box center [677, 150] width 137 height 10
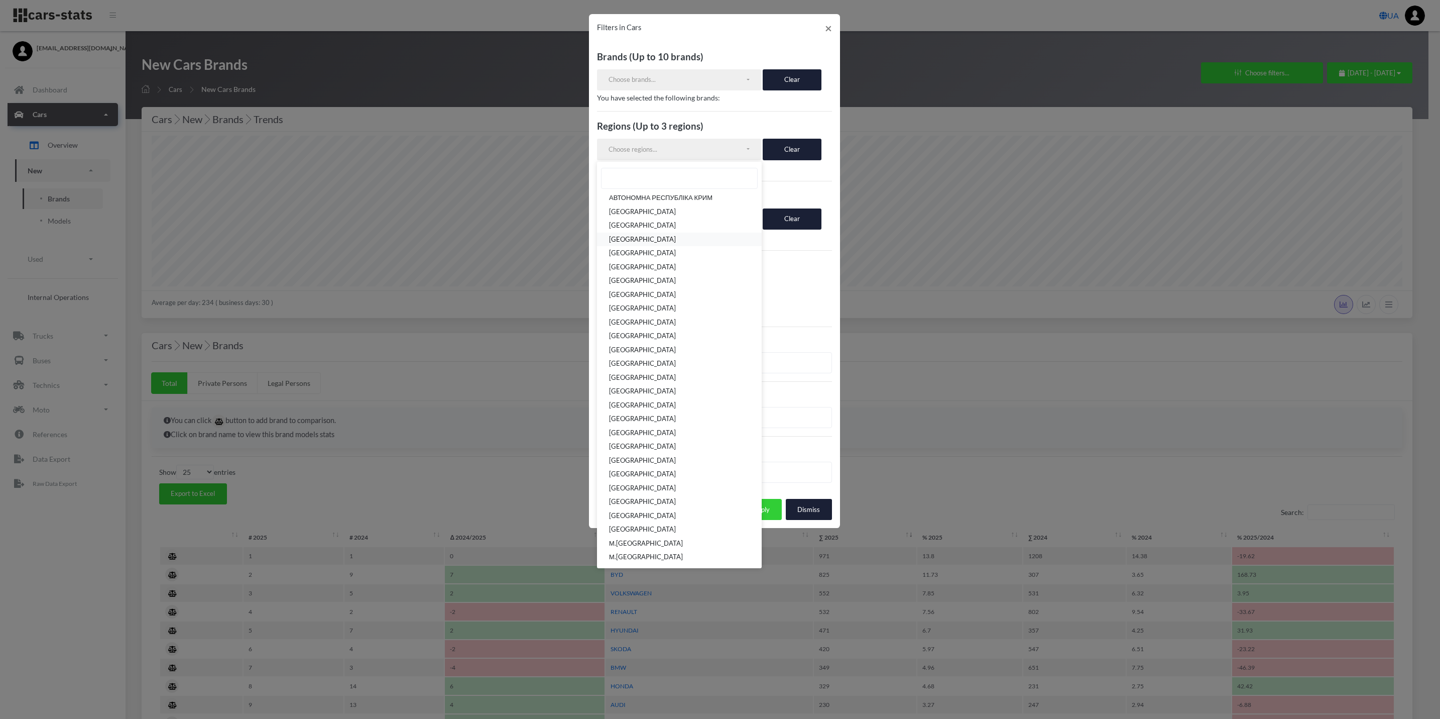
click at [658, 242] on span "[GEOGRAPHIC_DATA]" at bounding box center [642, 240] width 67 height 10
select select "UA-12"
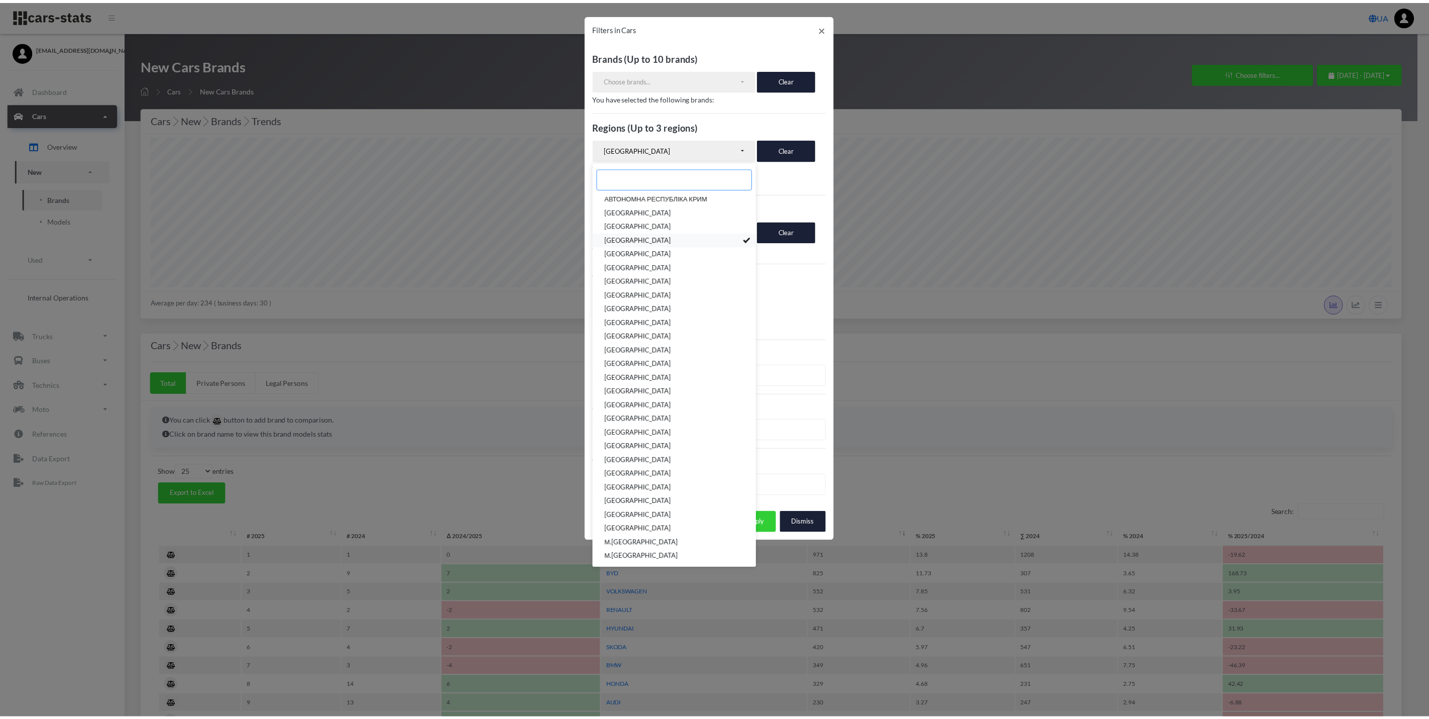
scroll to position [11, 0]
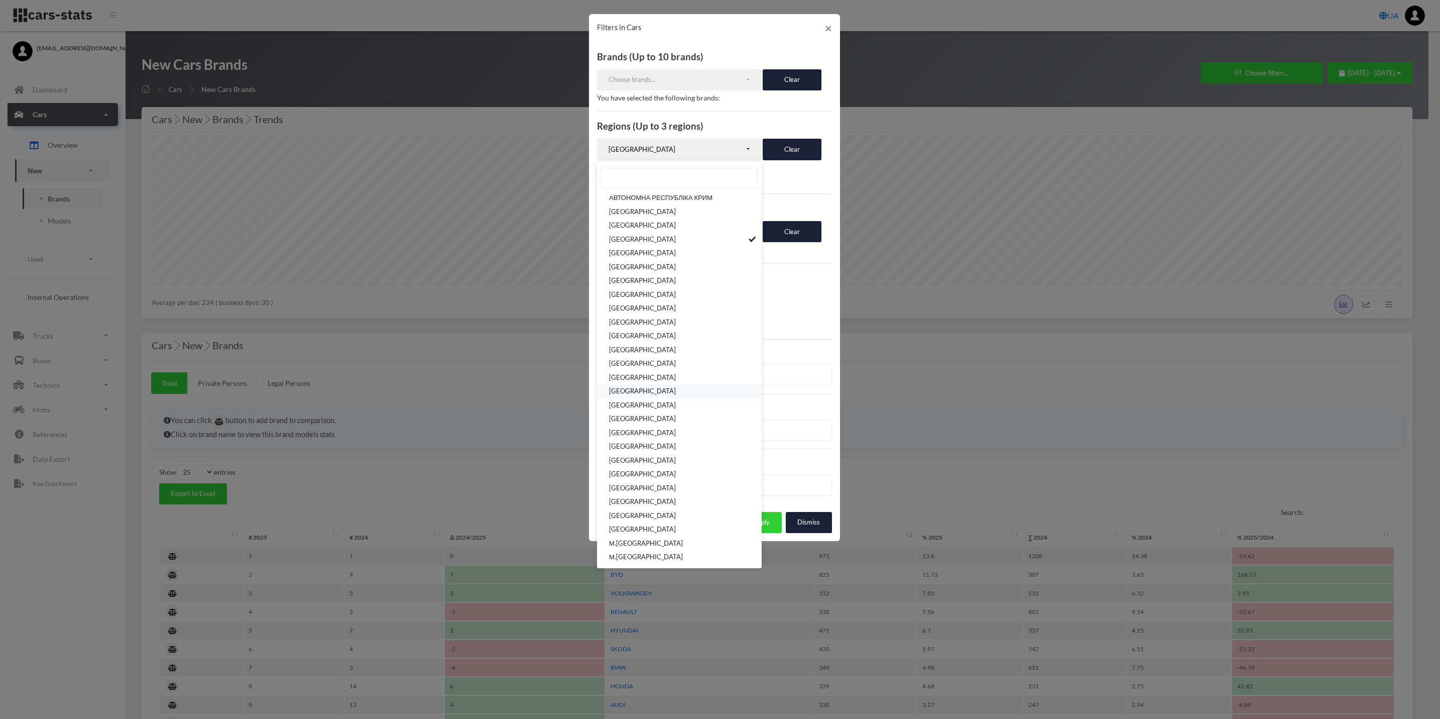
click at [666, 386] on link "[GEOGRAPHIC_DATA]" at bounding box center [679, 392] width 165 height 14
click at [824, 470] on h3 "Total weight (kg)" at bounding box center [714, 463] width 235 height 13
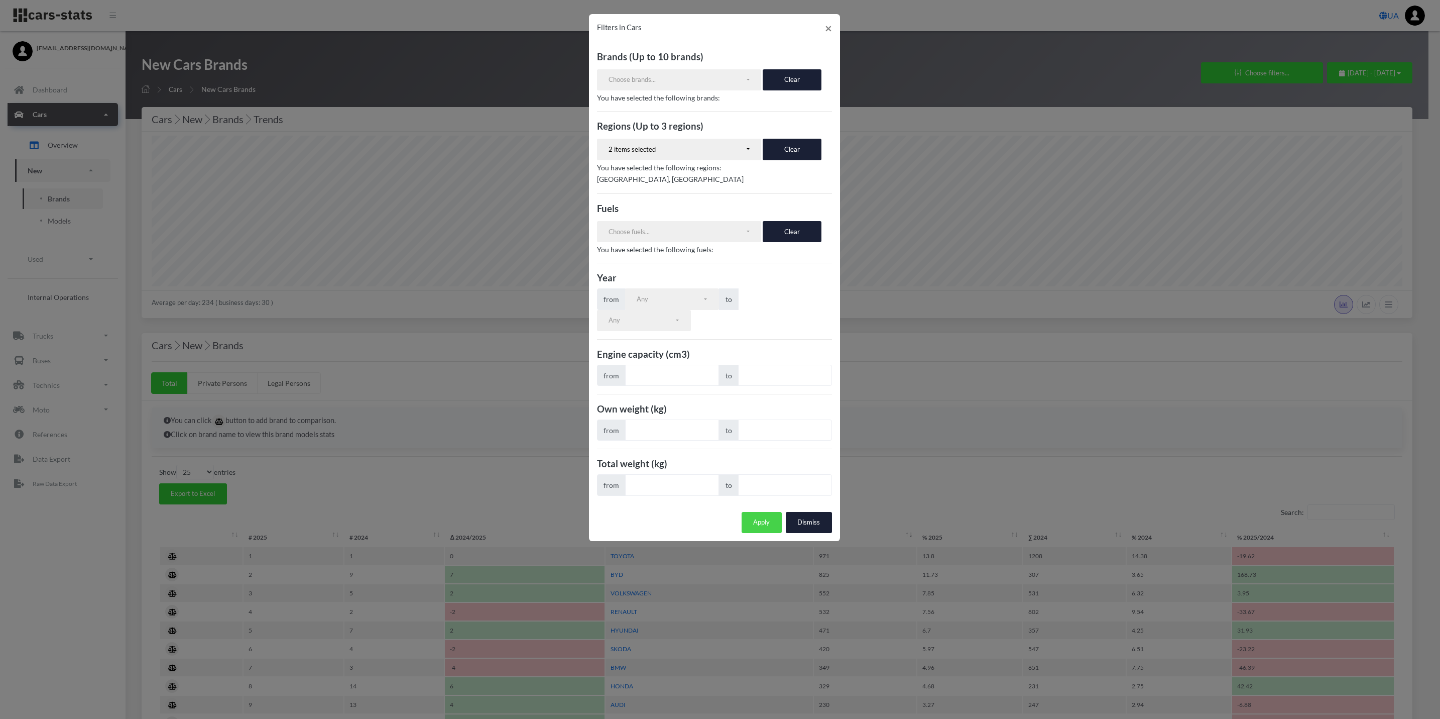
click at [764, 529] on button "Apply" at bounding box center [762, 522] width 40 height 21
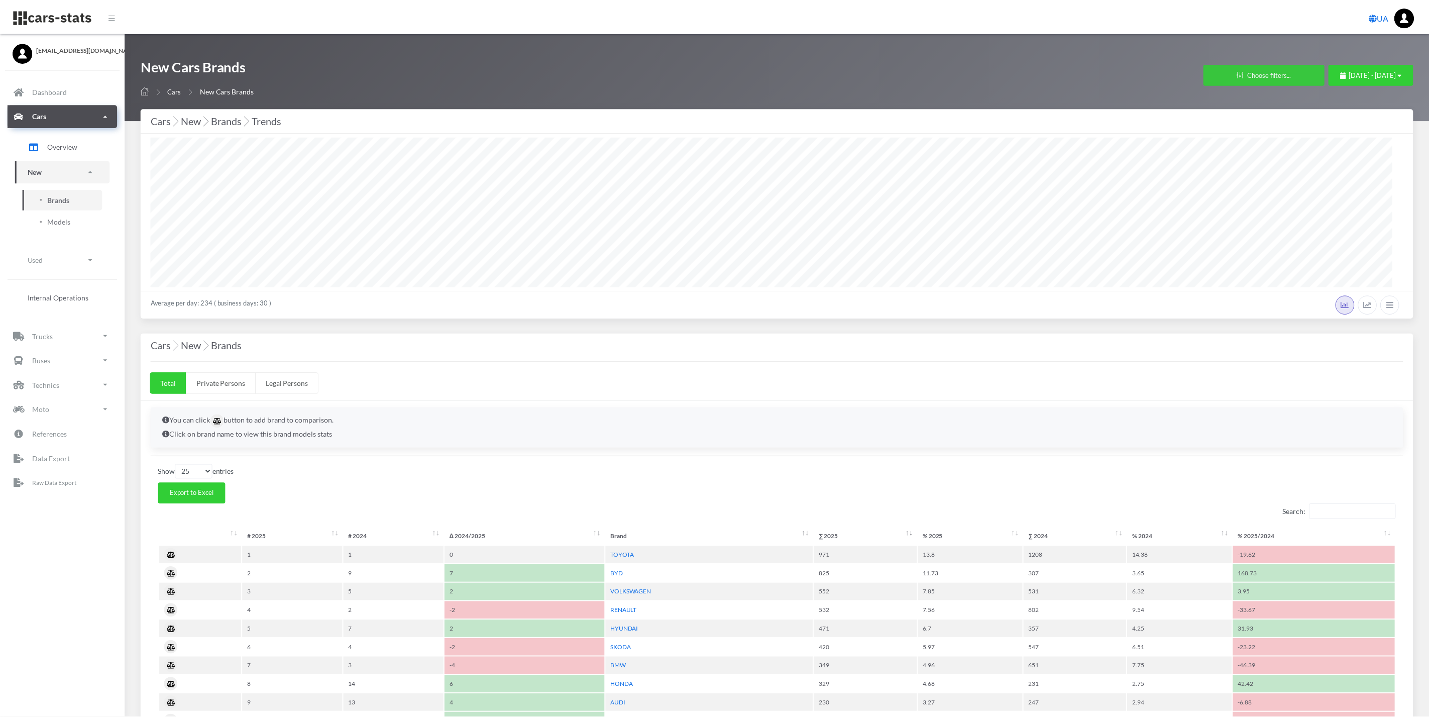
scroll to position [502016, 500916]
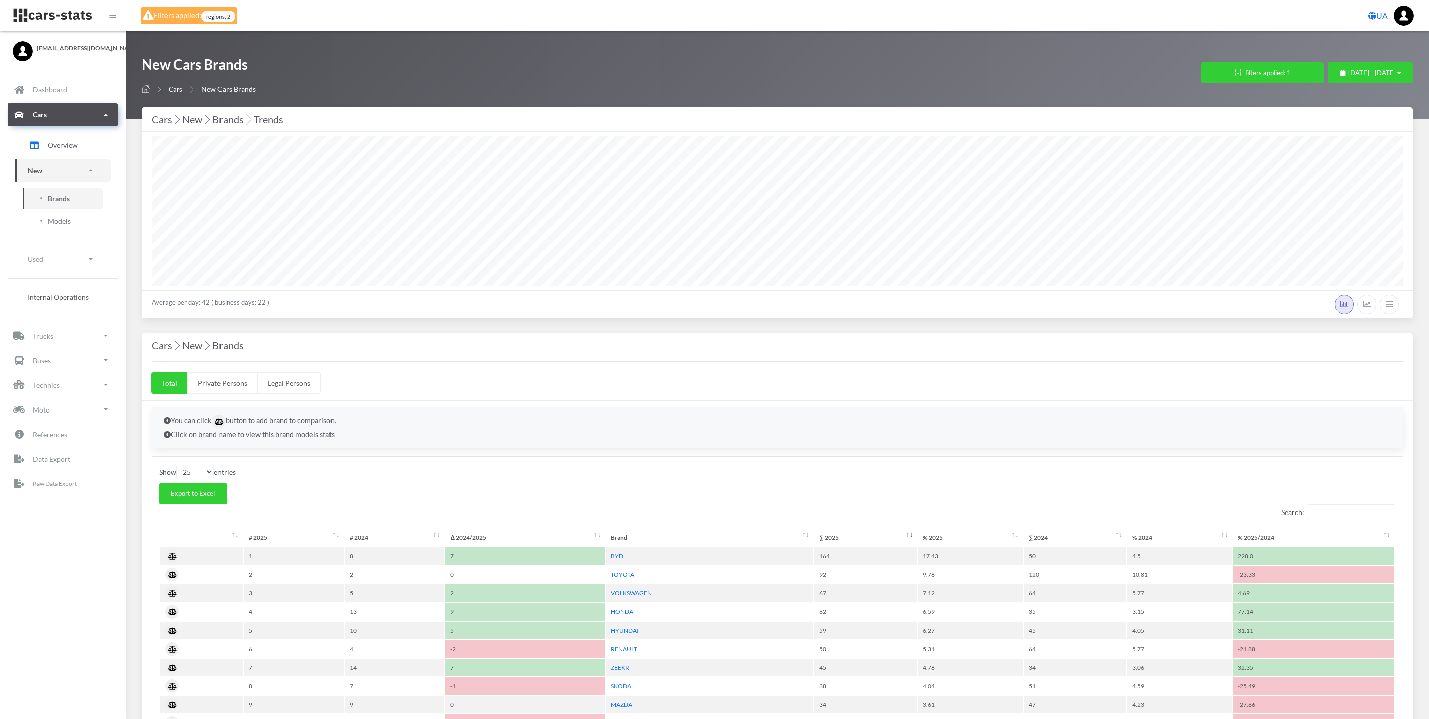
select select "25"
click at [215, 13] on span "regions: 2" at bounding box center [218, 17] width 34 height 12
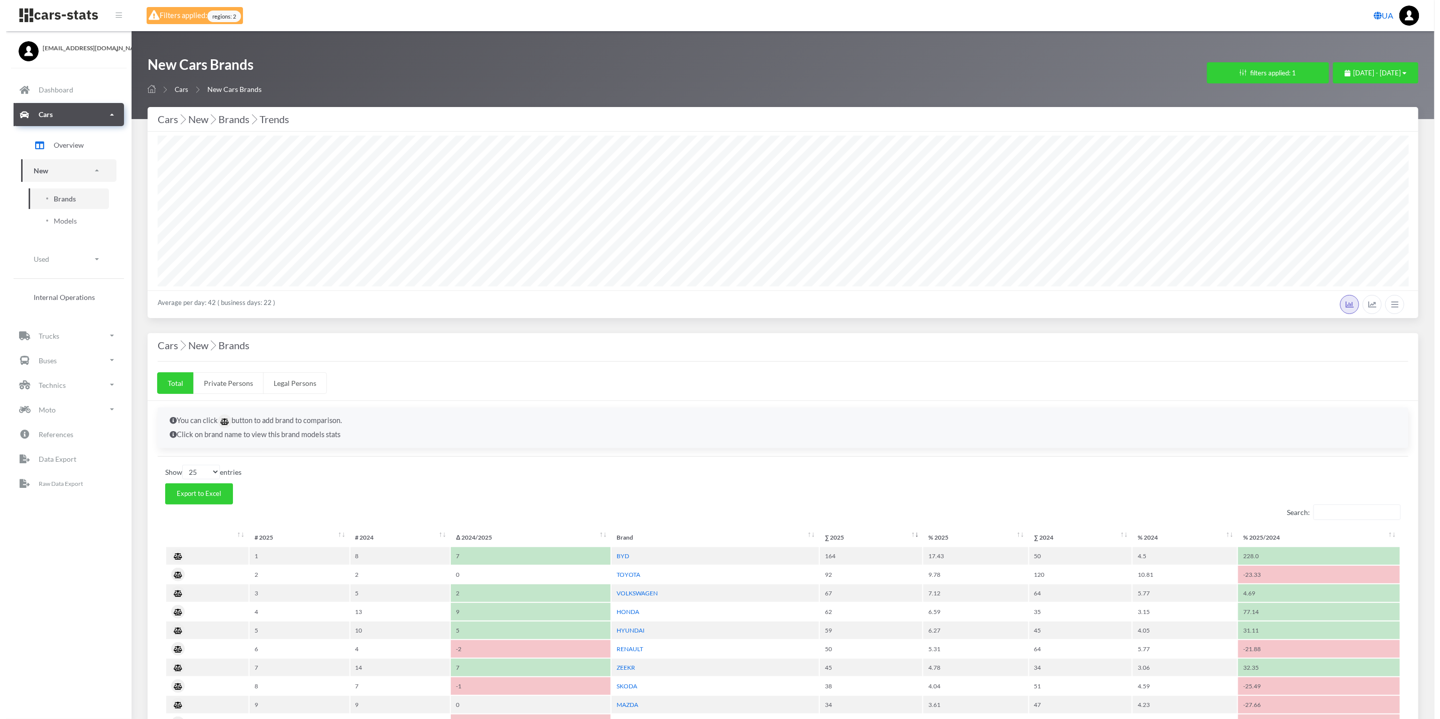
scroll to position [151, 1250]
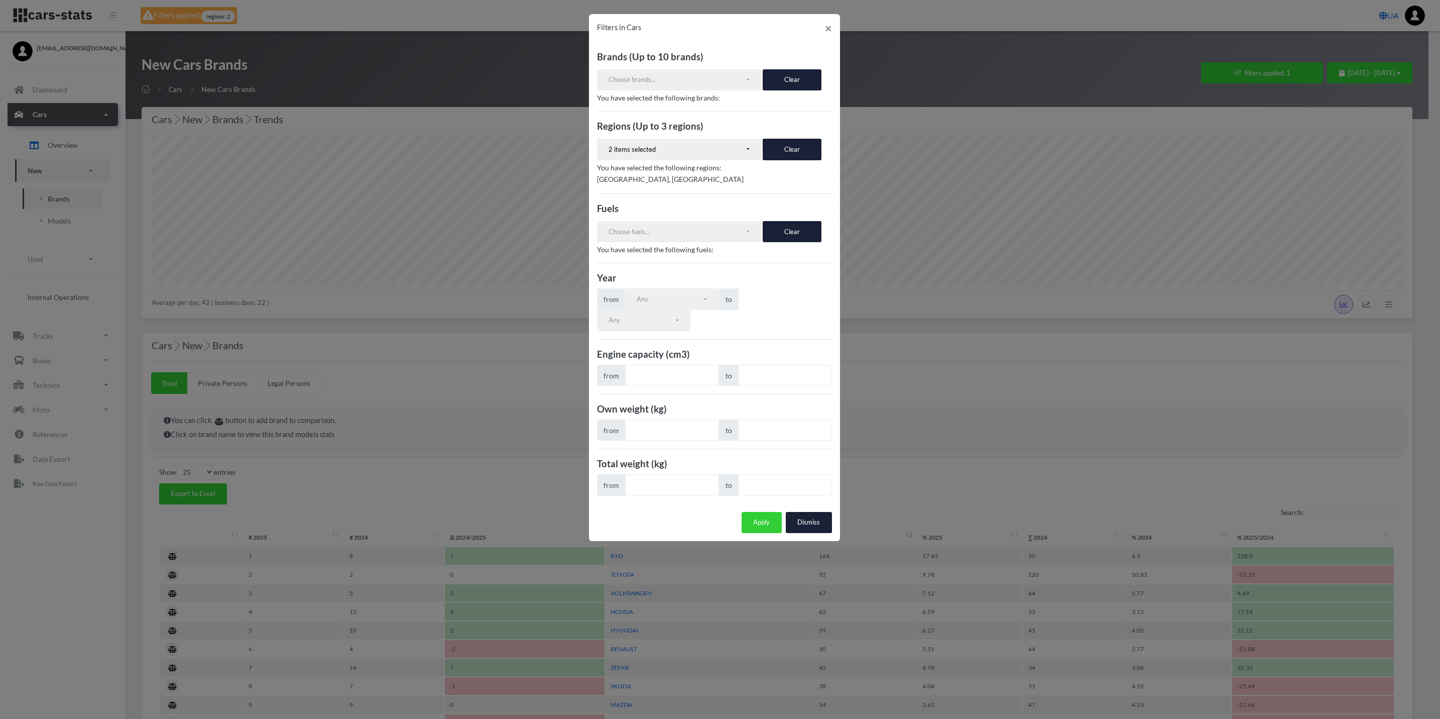
click at [791, 161] on div "Brands (Up to 10 brands) VOLKSWAGEN RENAULT SKODA FORD TOYOTA NISSAN AUDI OPEL …" at bounding box center [714, 272] width 251 height 461
click at [790, 152] on button "Clear" at bounding box center [792, 149] width 59 height 21
select select
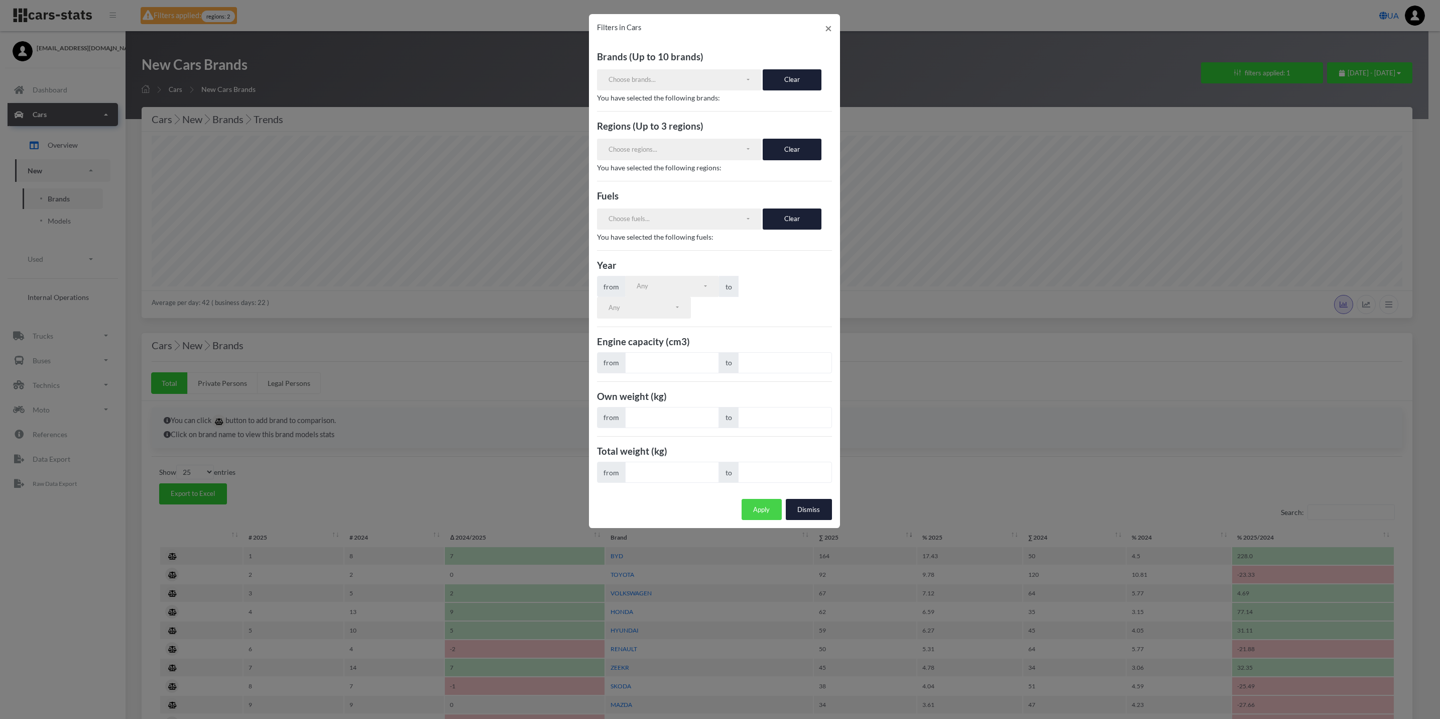
click at [770, 504] on button "Apply" at bounding box center [762, 509] width 40 height 21
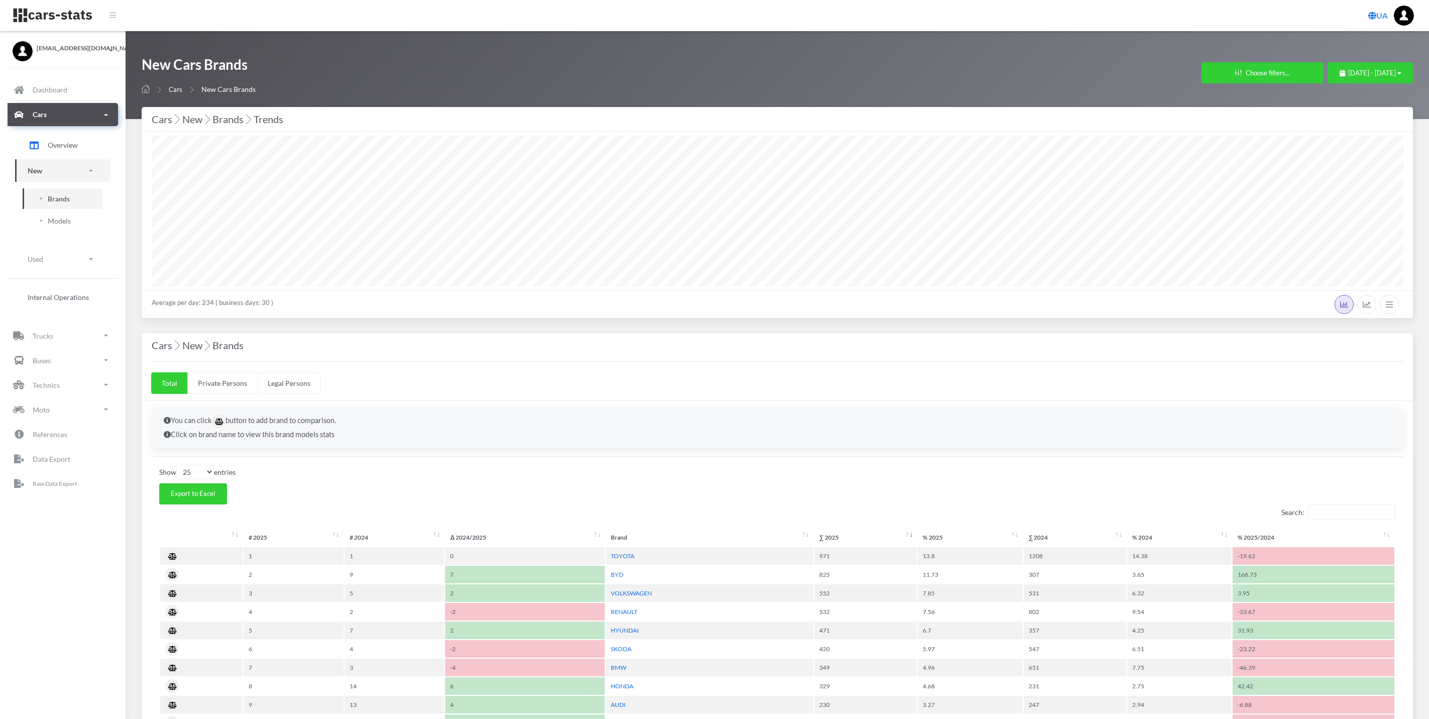
select select "25"
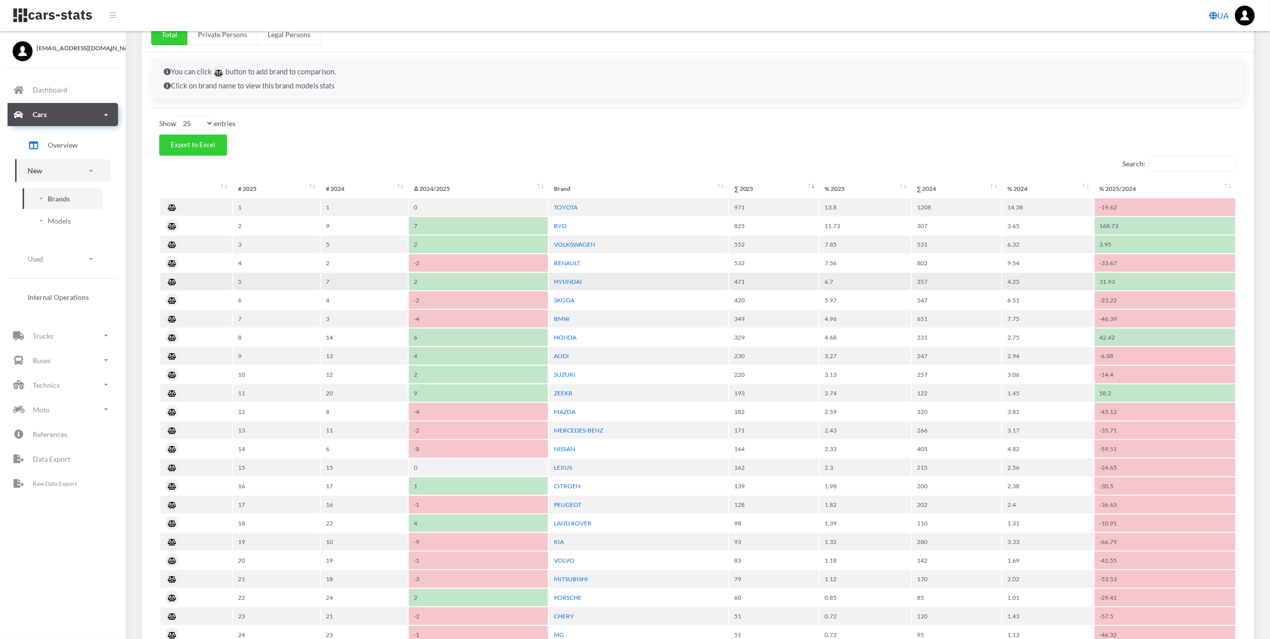
scroll to position [416, 0]
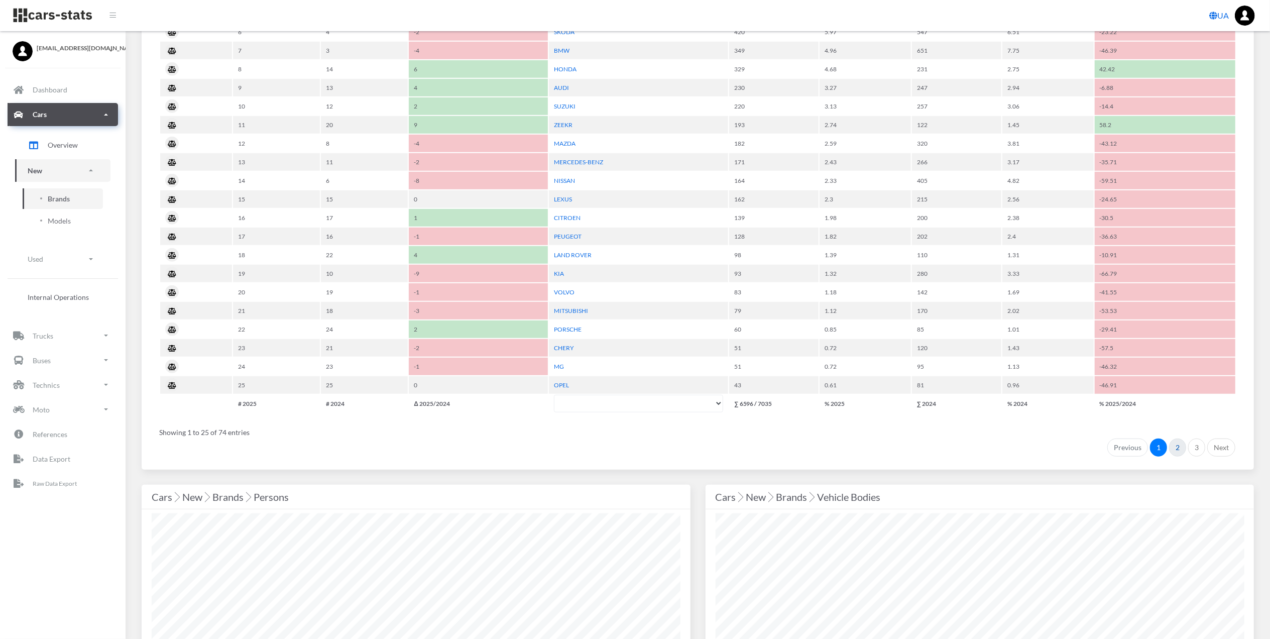
click at [1184, 444] on link "2" at bounding box center [1177, 447] width 17 height 18
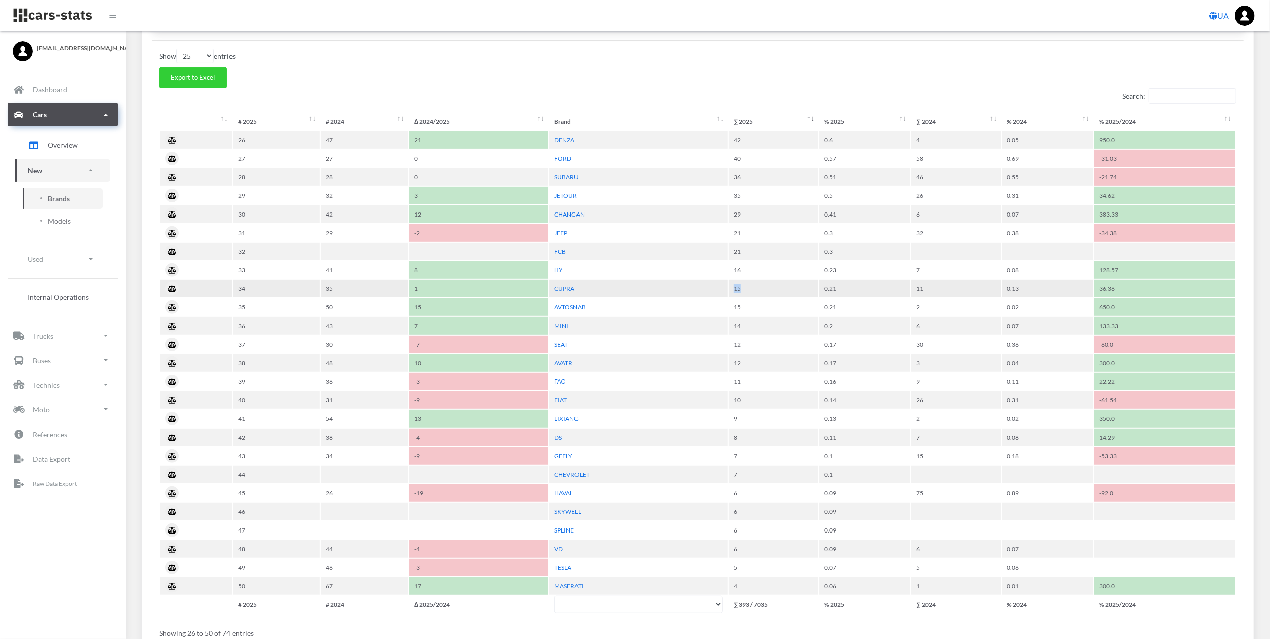
drag, startPoint x: 748, startPoint y: 287, endPoint x: 722, endPoint y: 286, distance: 26.2
click at [722, 286] on tr "34 35 1 CUPRA 15 0.21 11 0.13 36.36" at bounding box center [697, 289] width 1075 height 18
drag, startPoint x: 722, startPoint y: 286, endPoint x: 679, endPoint y: 83, distance: 206.8
click at [679, 83] on div "Show 10 25 50 100 entries Export to Excel Search: # 2025 # 2024 Δ 2024/2025 Bra…" at bounding box center [698, 353] width 1092 height 609
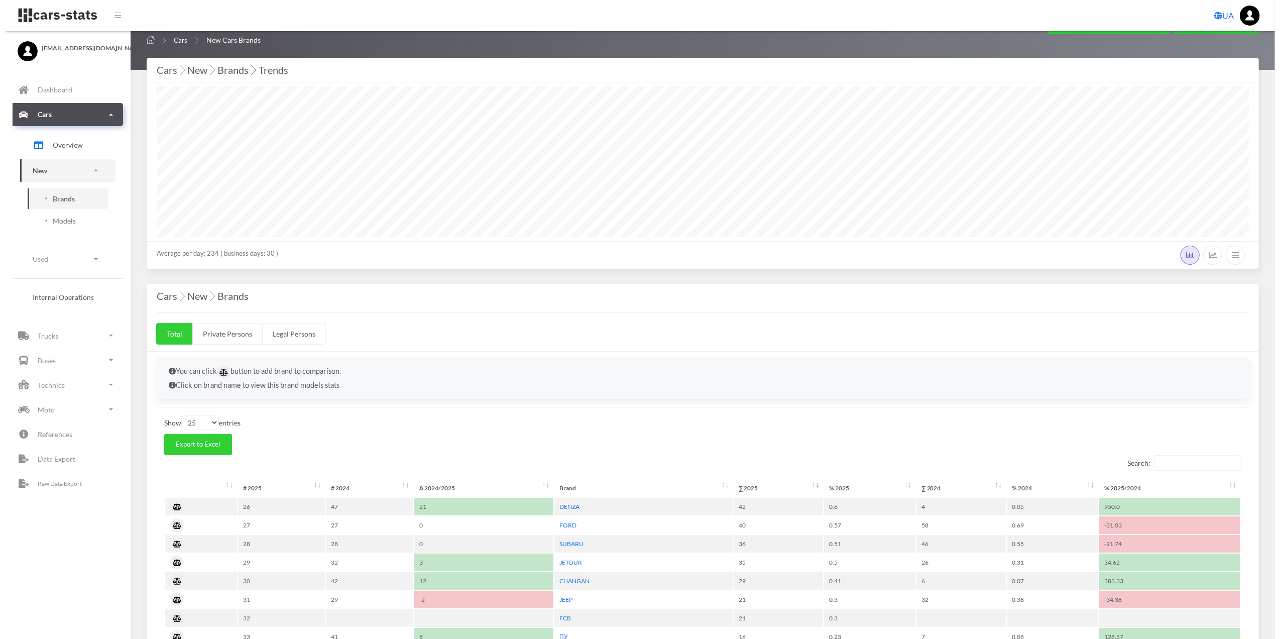
scroll to position [0, 0]
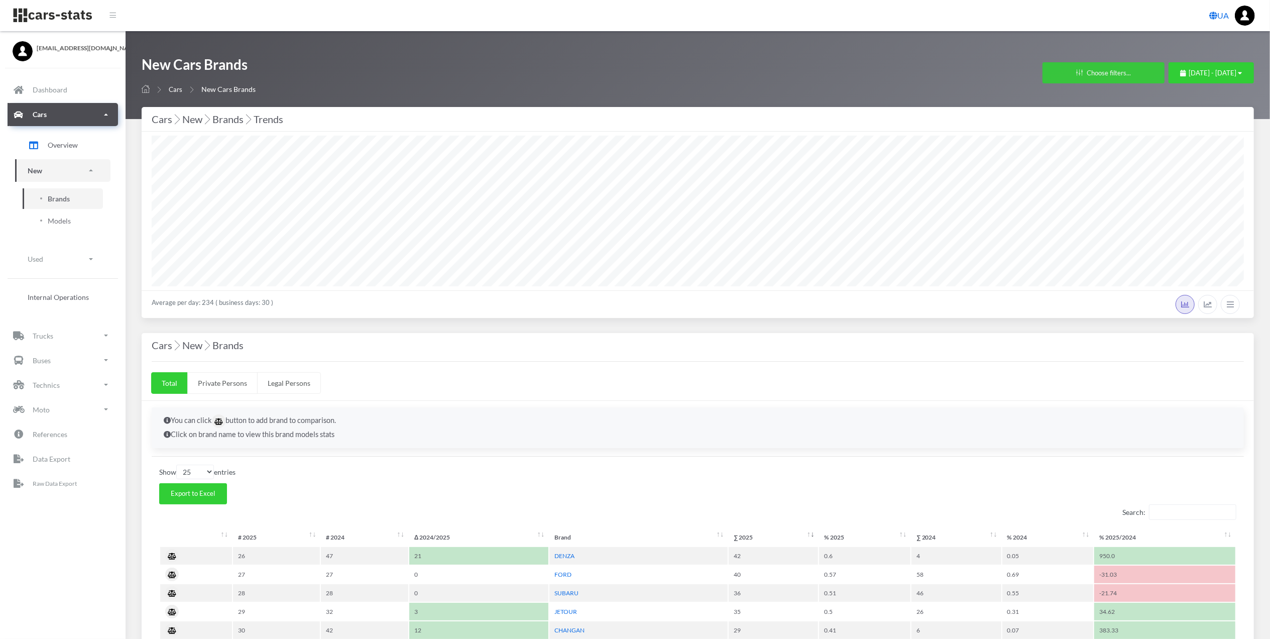
click at [1093, 76] on button "Choose filters..." at bounding box center [1103, 72] width 122 height 21
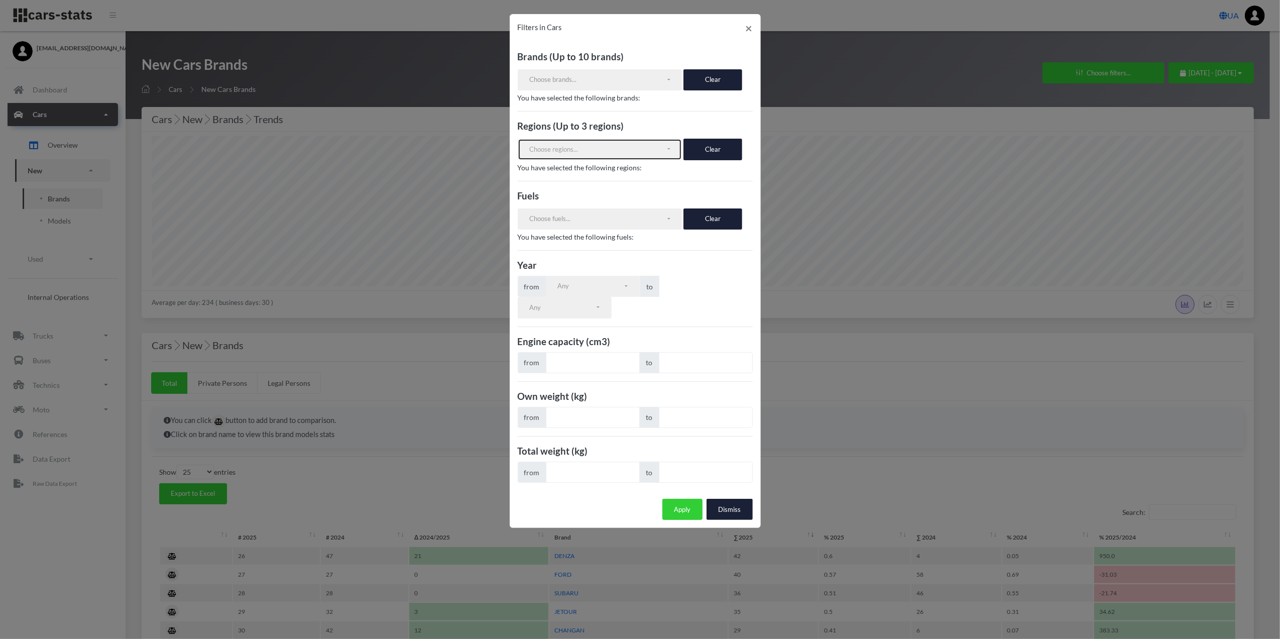
click at [645, 151] on div "Choose regions..." at bounding box center [597, 150] width 137 height 10
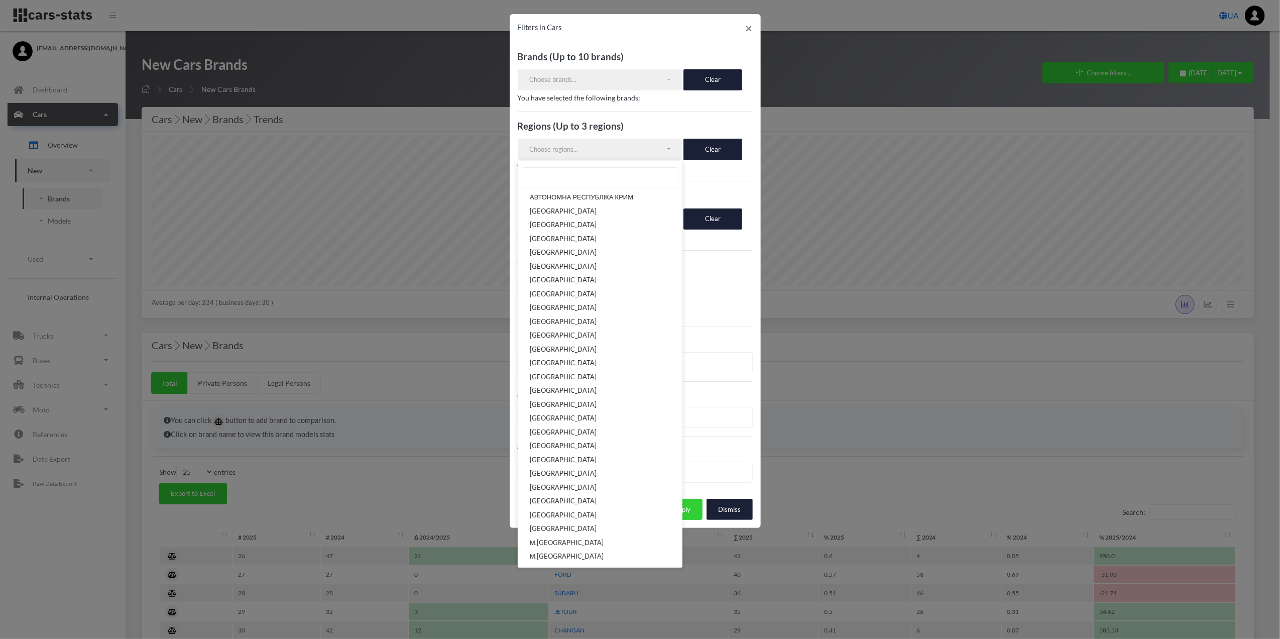
click at [647, 139] on div "Brands (Up to 10 brands) VOLKSWAGEN RENAULT SKODA FORD TOYOTA NISSAN AUDI OPEL …" at bounding box center [635, 266] width 251 height 448
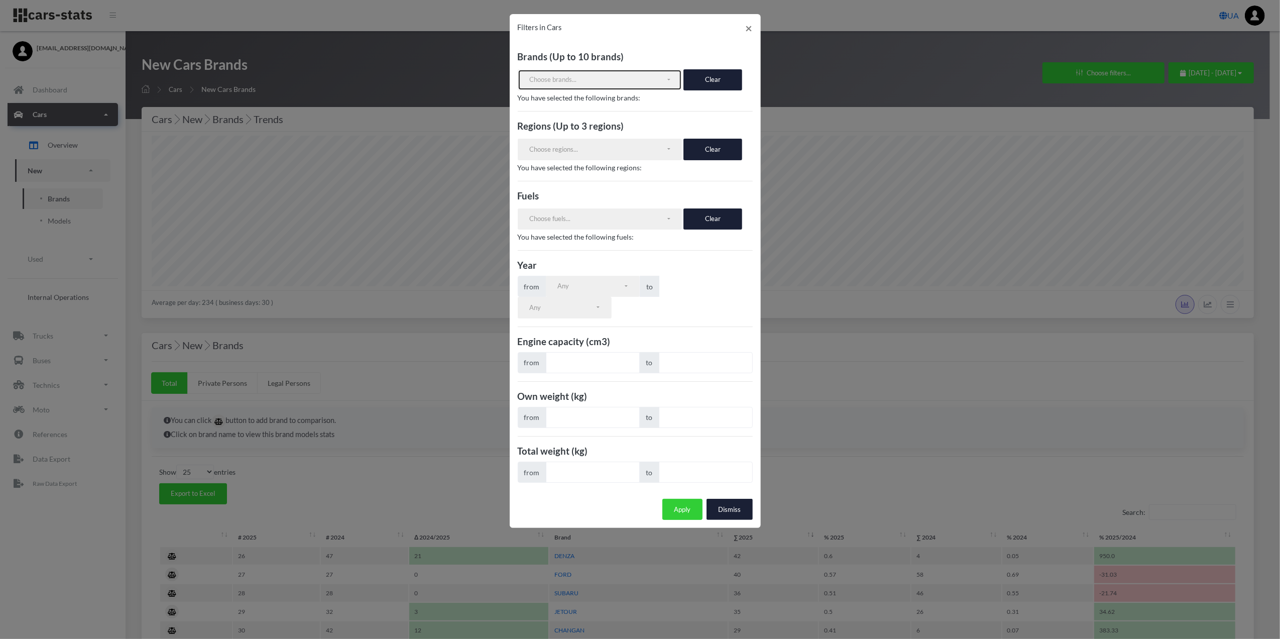
click at [660, 77] on div "Choose brands..." at bounding box center [597, 80] width 137 height 10
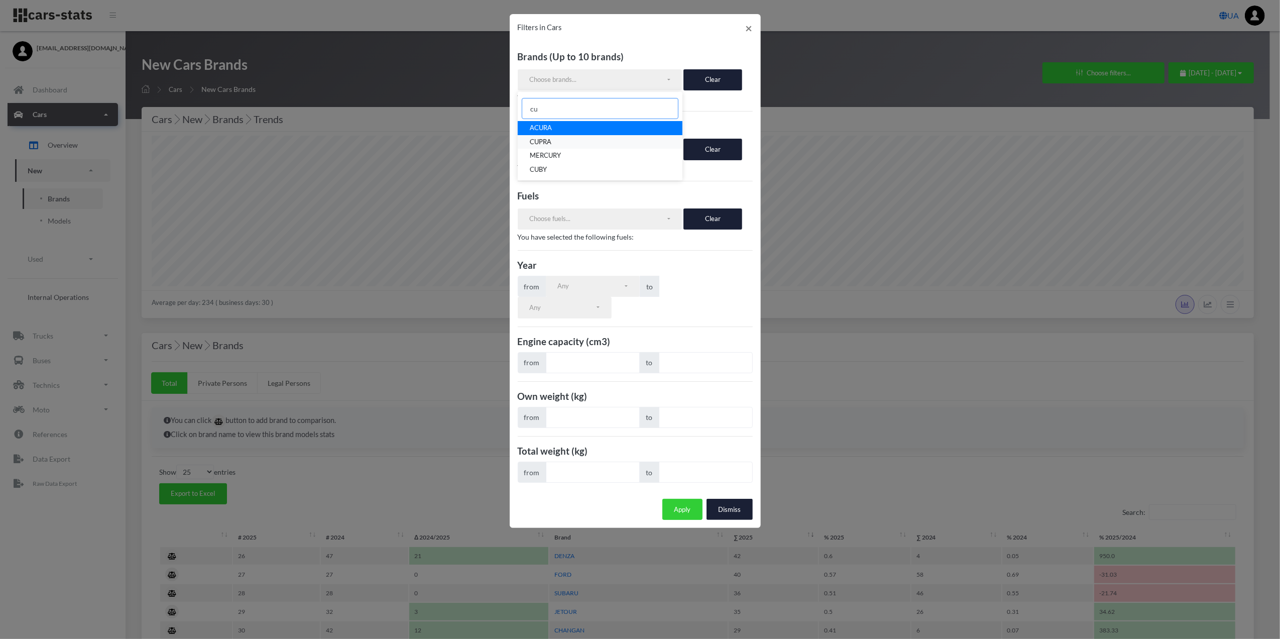
type input "cu"
click at [645, 143] on link "CUPRA" at bounding box center [600, 142] width 165 height 14
select select "CUPRA"
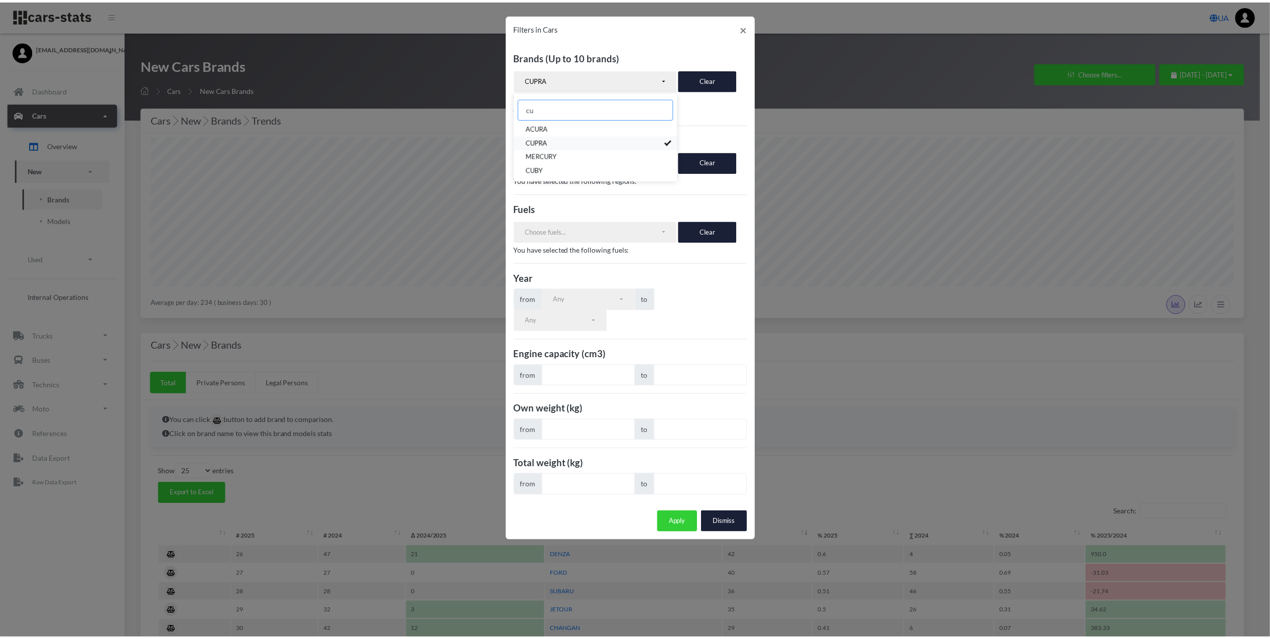
scroll to position [490, 0]
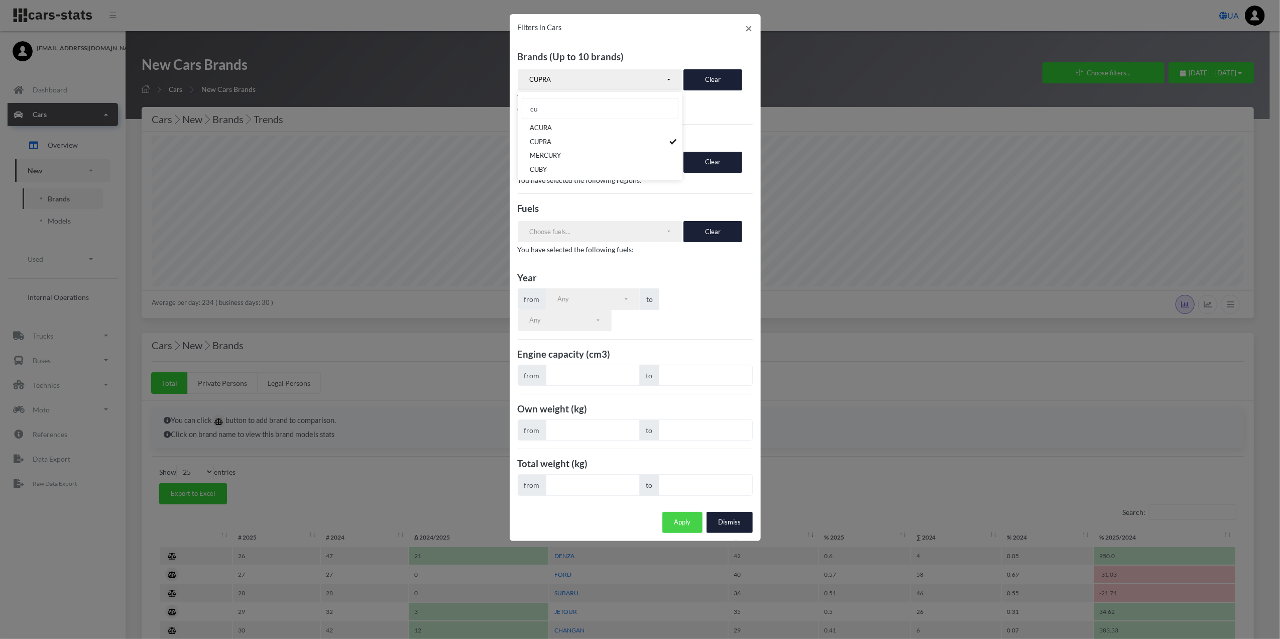
click at [681, 521] on button "Apply" at bounding box center [682, 522] width 40 height 21
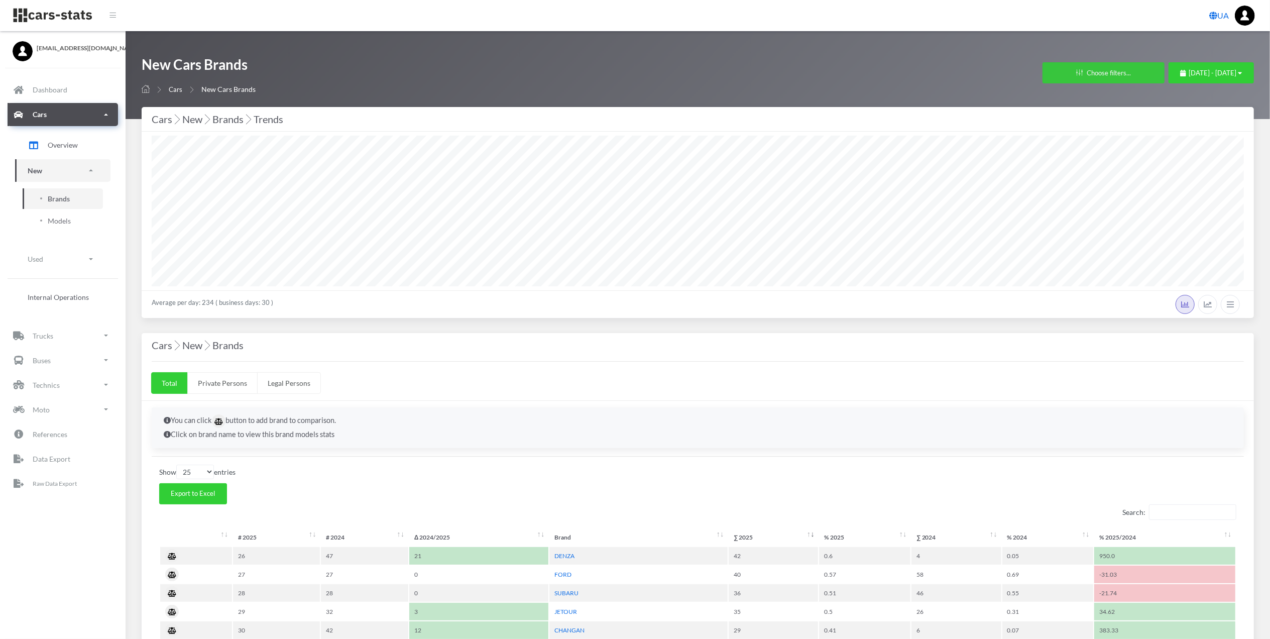
scroll to position [502016, 501074]
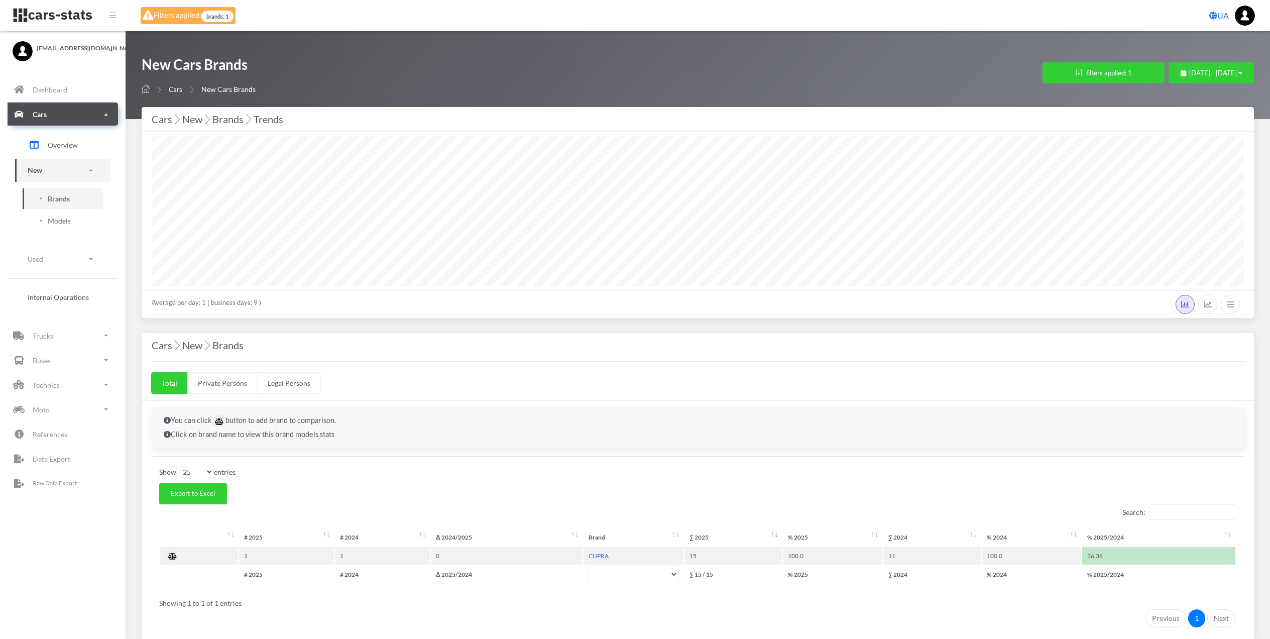
select select "25"
